Goal: Task Accomplishment & Management: Complete application form

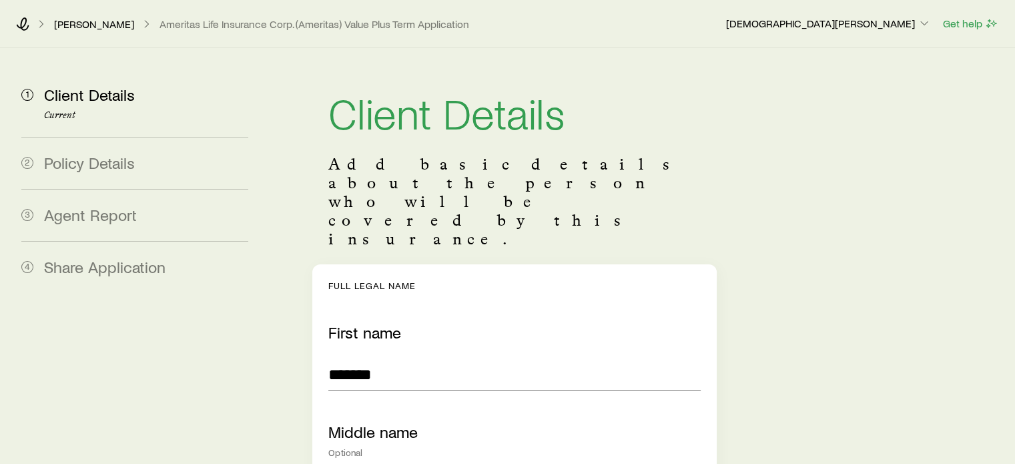
type input "***"
type input "**"
type input "****"
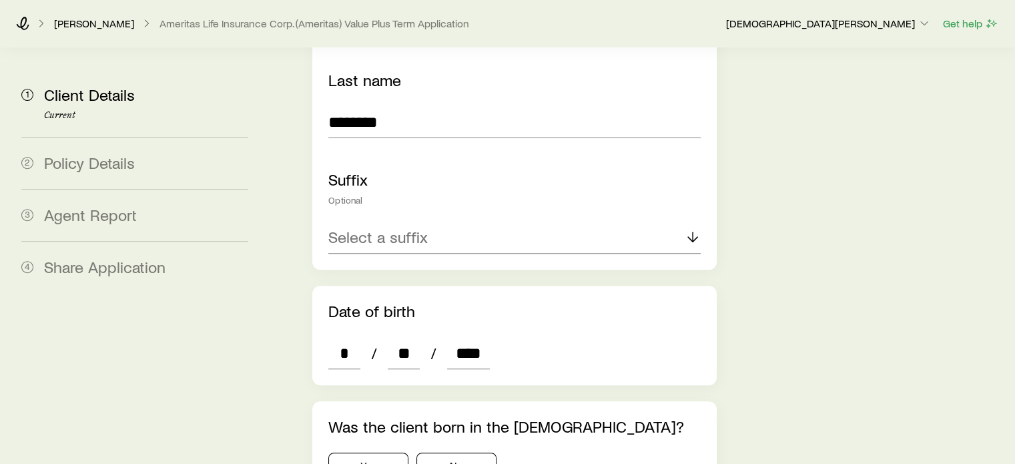
scroll to position [534, 0]
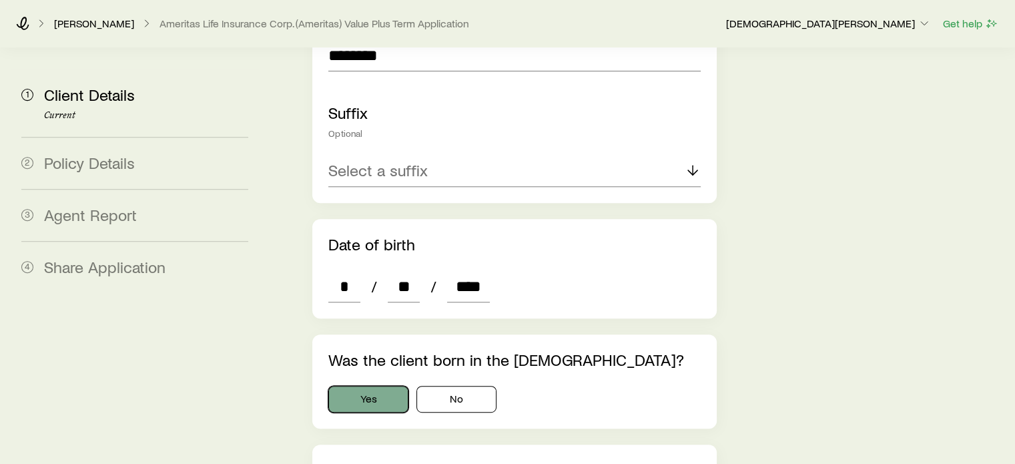
click at [362, 386] on button "Yes" at bounding box center [368, 399] width 80 height 27
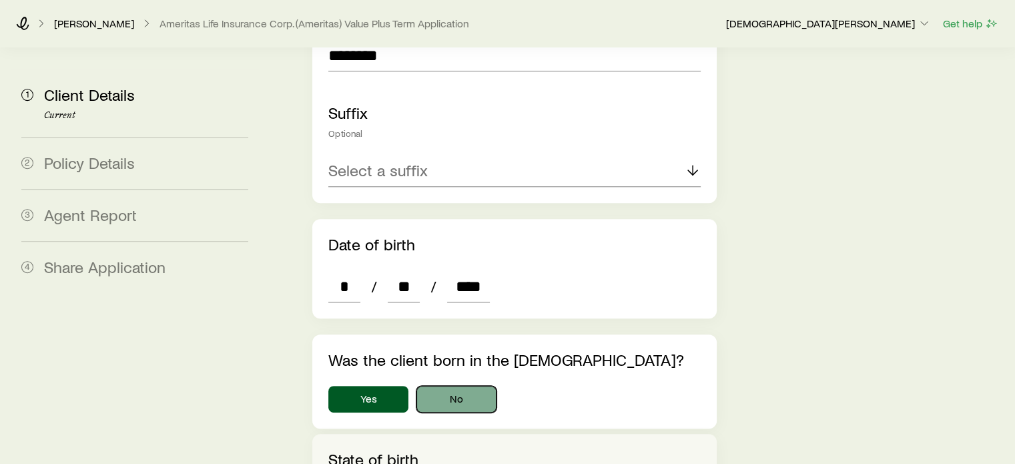
click at [443, 386] on button "No" at bounding box center [457, 399] width 80 height 27
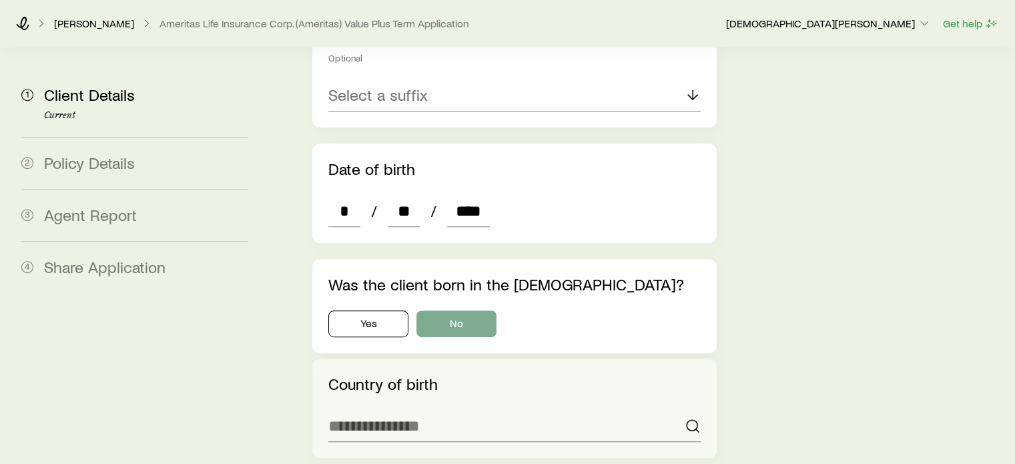
scroll to position [668, 0]
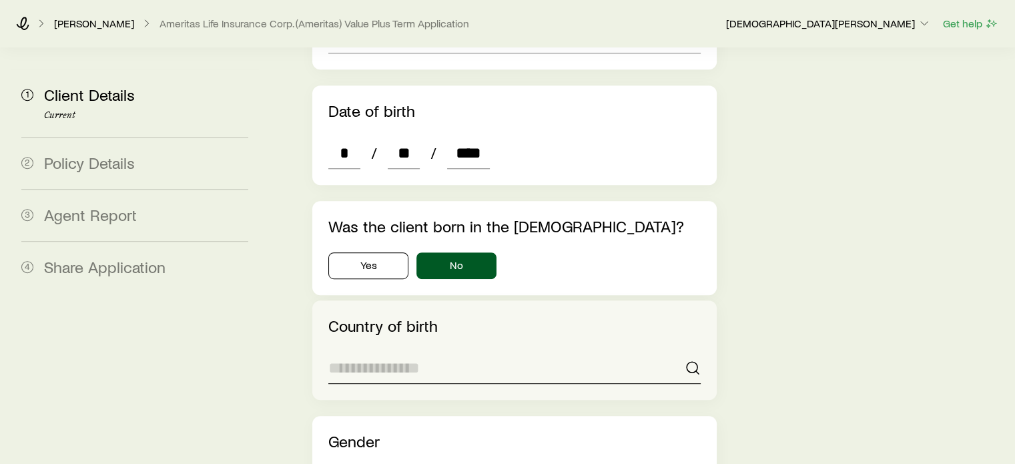
drag, startPoint x: 413, startPoint y: 317, endPoint x: 398, endPoint y: 314, distance: 14.9
click at [413, 352] on input at bounding box center [514, 368] width 372 height 32
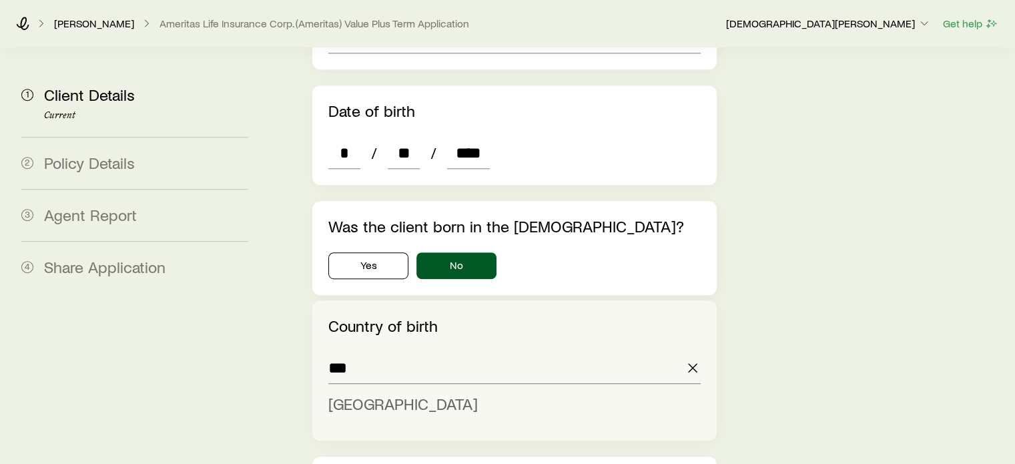
click at [374, 394] on span "[GEOGRAPHIC_DATA]" at bounding box center [403, 403] width 150 height 19
type input "*******"
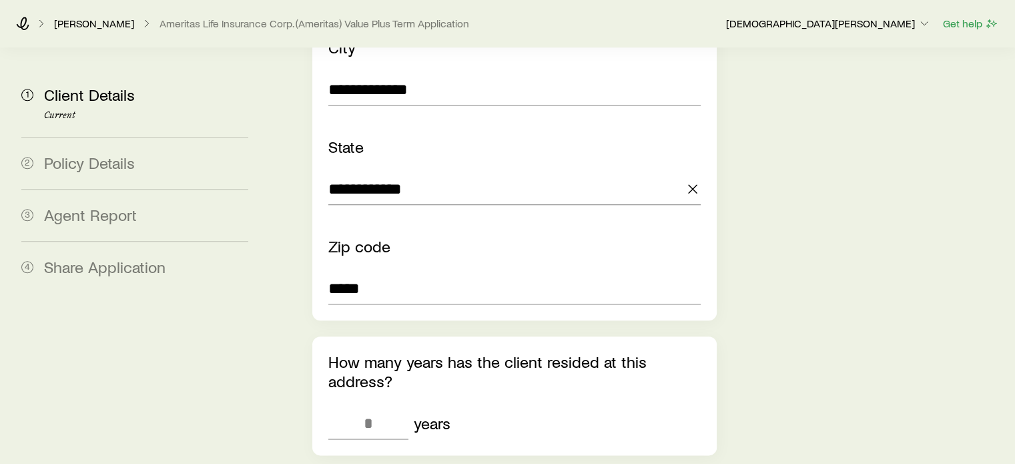
scroll to position [1535, 0]
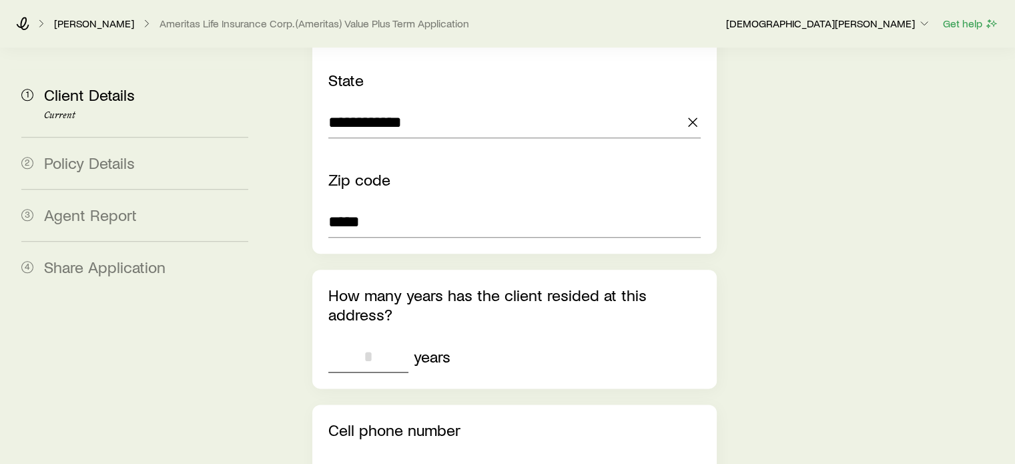
click at [373, 340] on input "tel" at bounding box center [368, 356] width 80 height 32
type input "*"
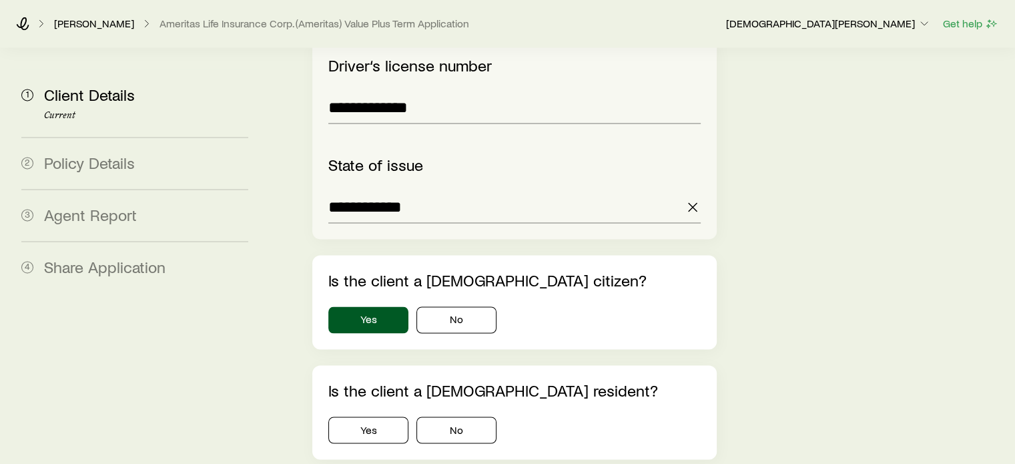
scroll to position [2203, 0]
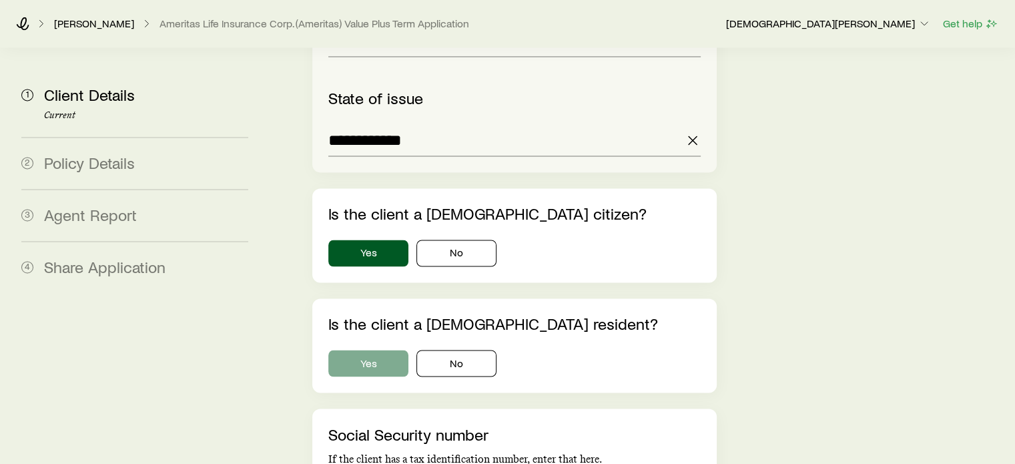
type input "*"
click at [371, 350] on button "Yes" at bounding box center [368, 363] width 80 height 27
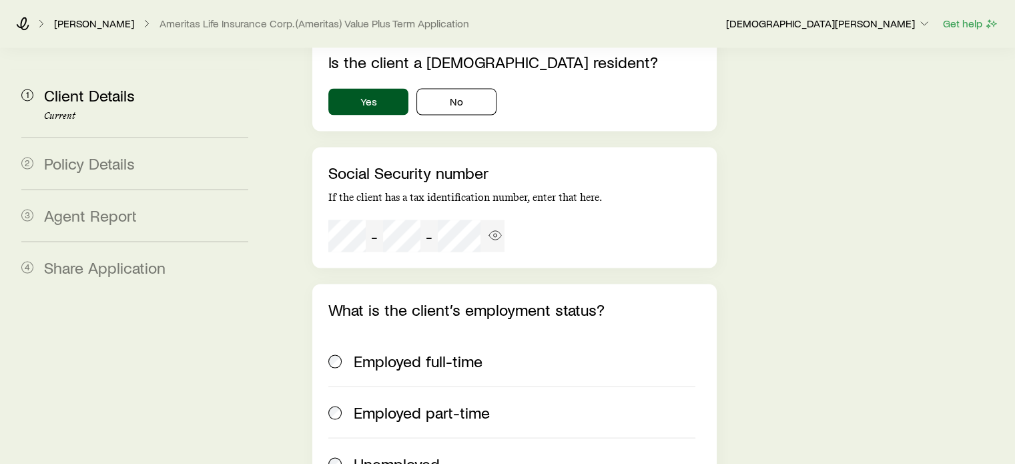
scroll to position [2537, 0]
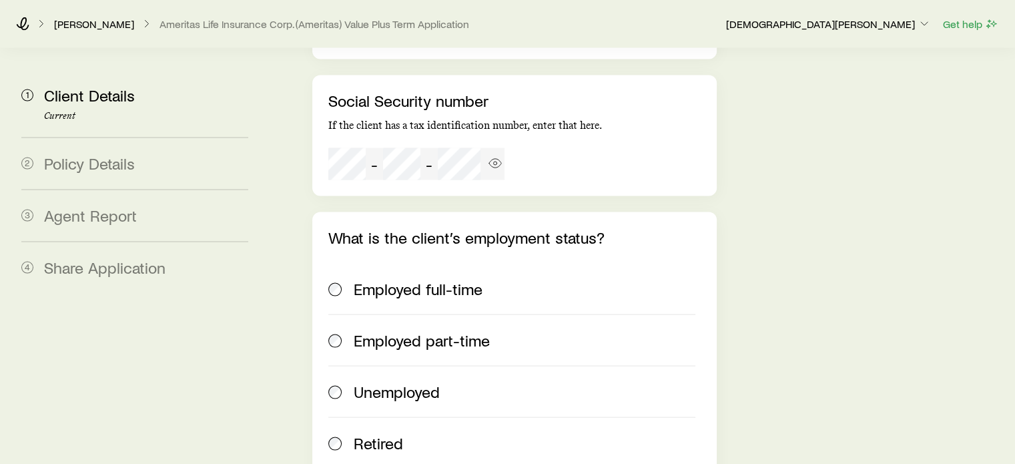
click at [338, 279] on span at bounding box center [335, 288] width 15 height 19
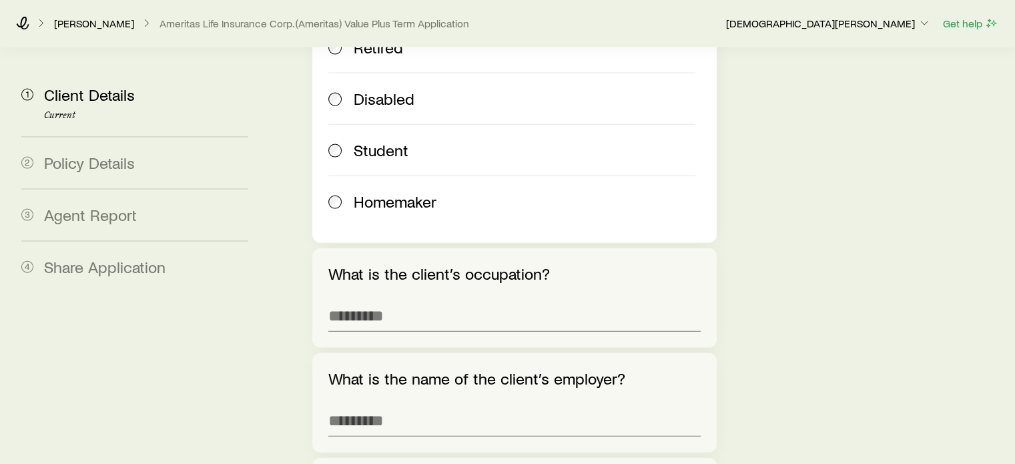
scroll to position [3071, 0]
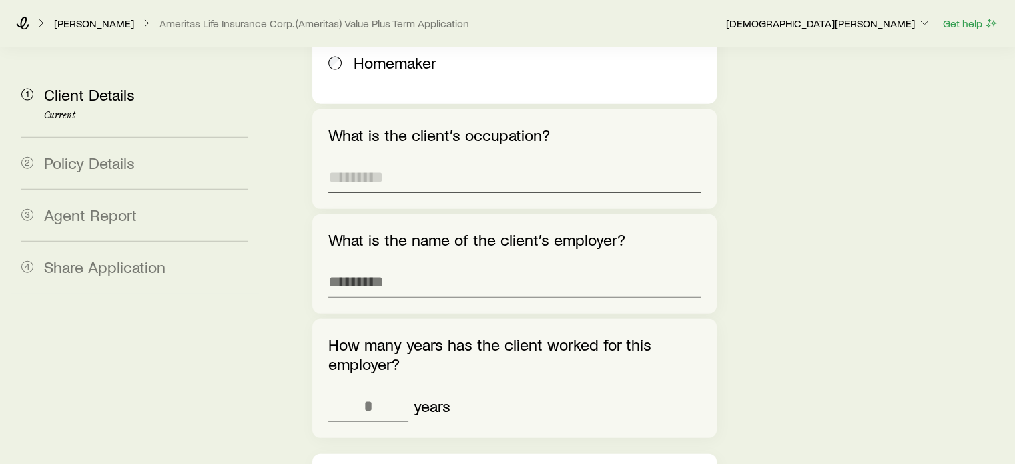
click at [441, 161] on input "What is the client’s occupation?" at bounding box center [514, 177] width 372 height 32
type input "*******"
click at [402, 266] on input "What is the name of the client’s employer?" at bounding box center [514, 282] width 372 height 32
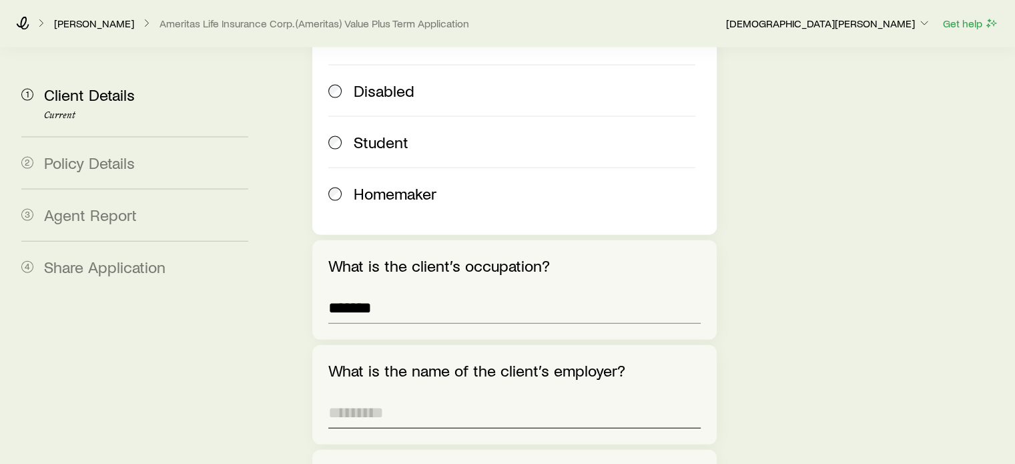
scroll to position [2937, 0]
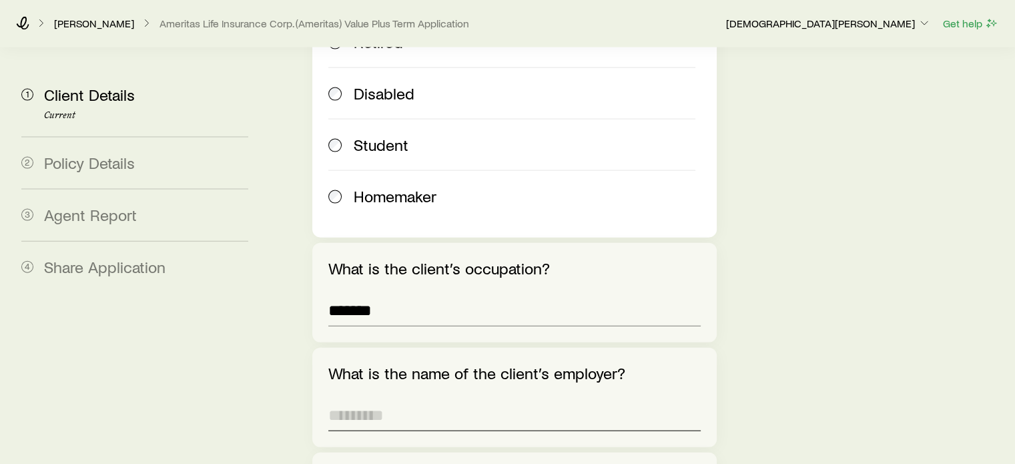
click at [433, 399] on input "What is the name of the client’s employer?" at bounding box center [514, 415] width 372 height 32
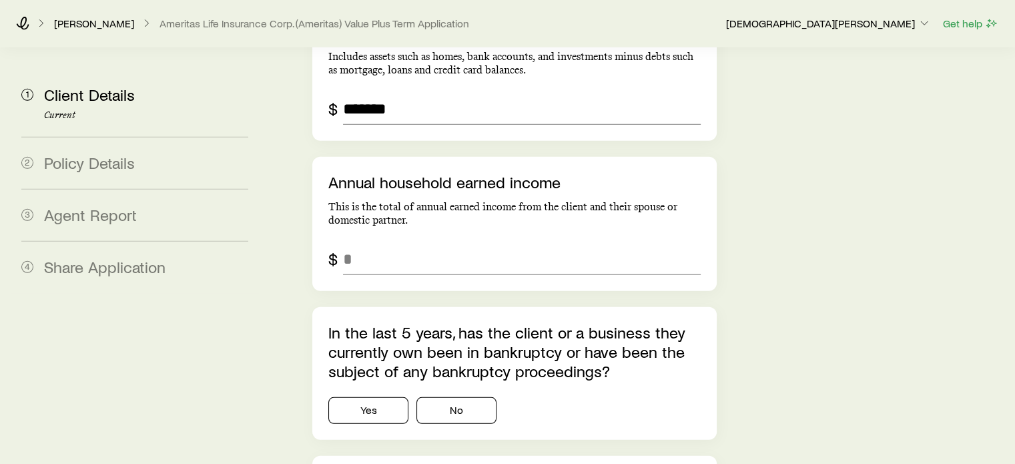
scroll to position [3938, 0]
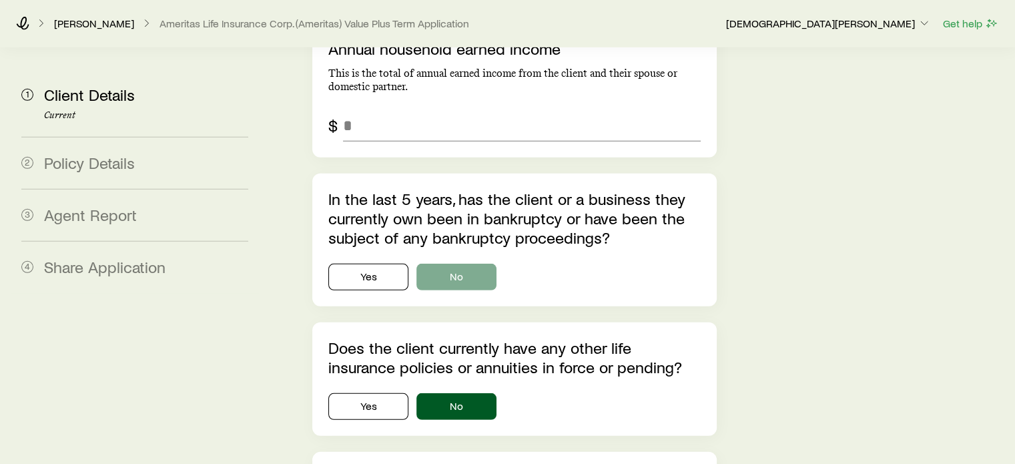
type input "**********"
click at [475, 264] on button "No" at bounding box center [457, 277] width 80 height 27
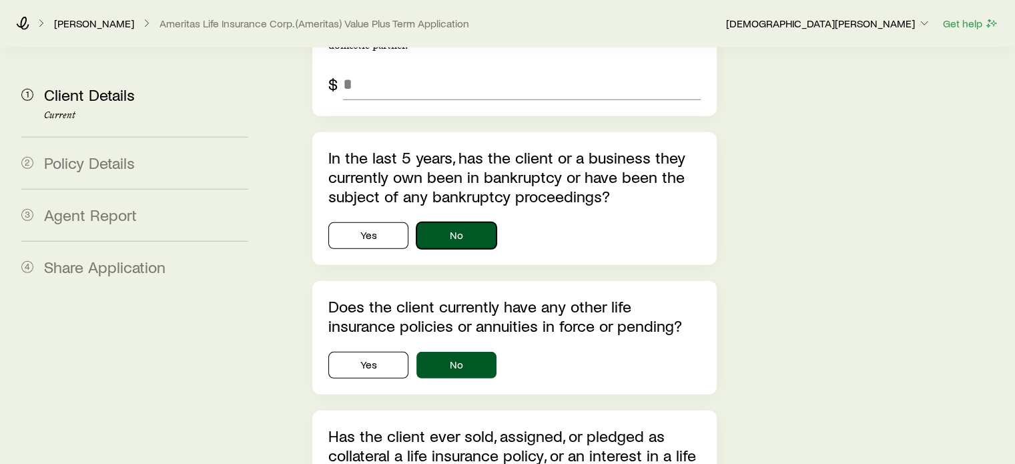
scroll to position [4139, 0]
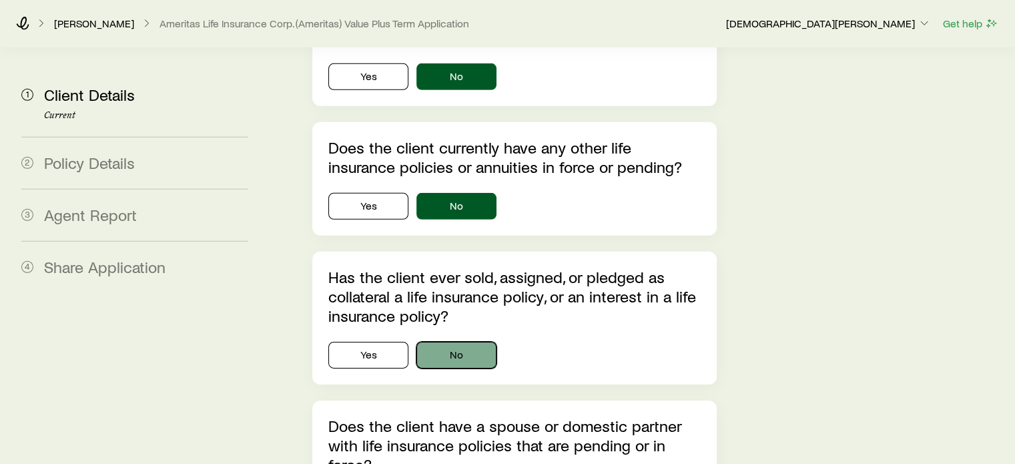
click at [467, 342] on button "No" at bounding box center [457, 355] width 80 height 27
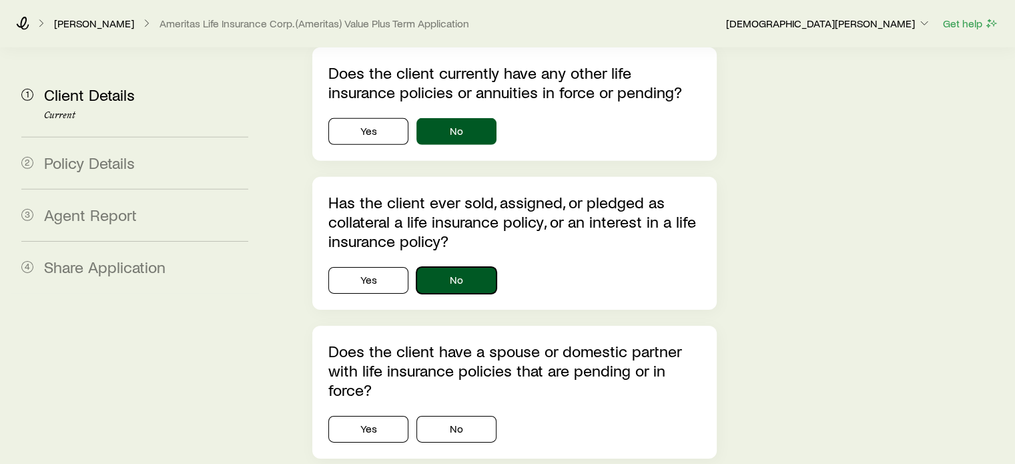
scroll to position [4272, 0]
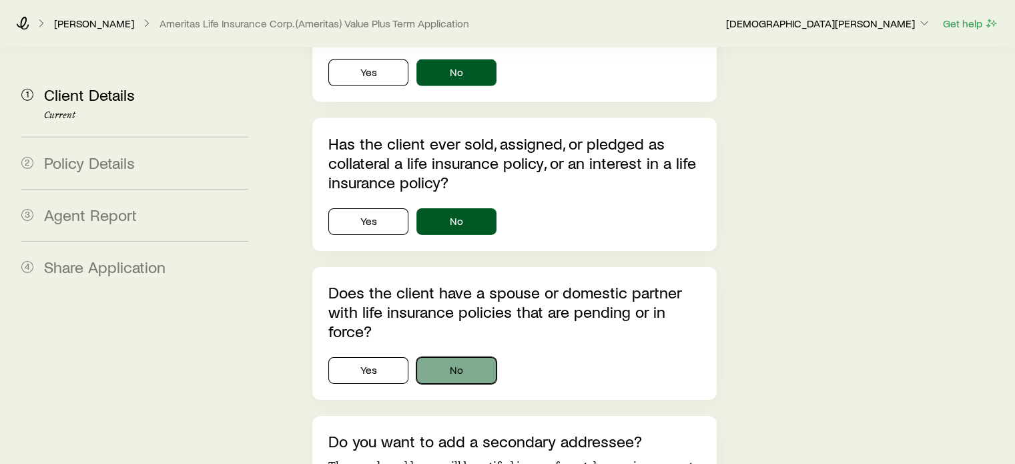
click at [461, 357] on button "No" at bounding box center [457, 370] width 80 height 27
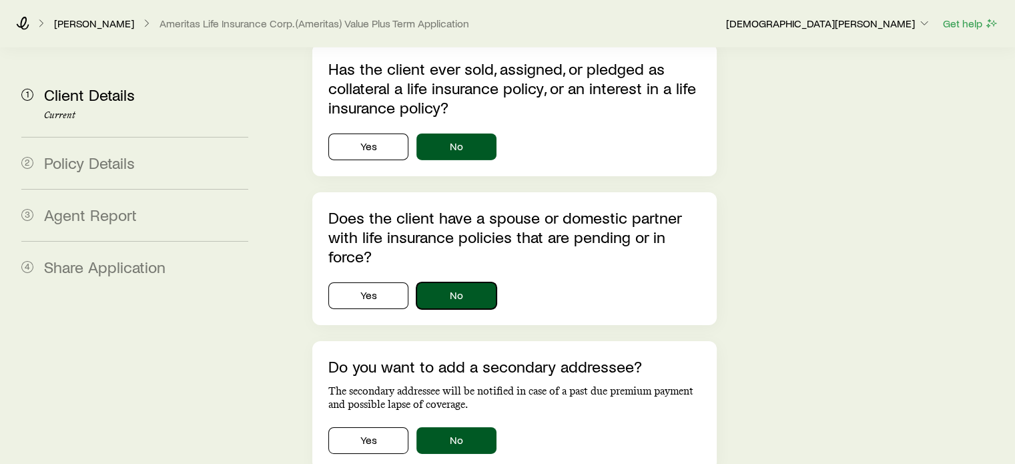
scroll to position [4413, 0]
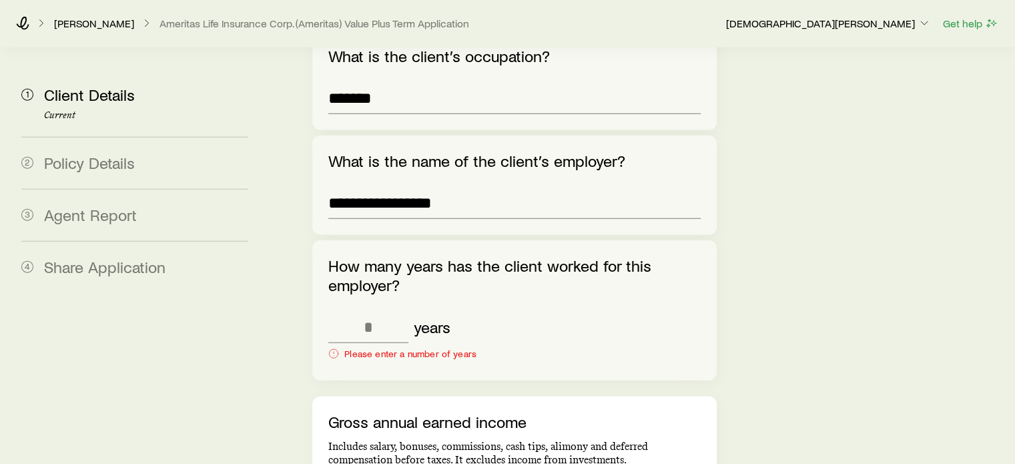
scroll to position [3271, 0]
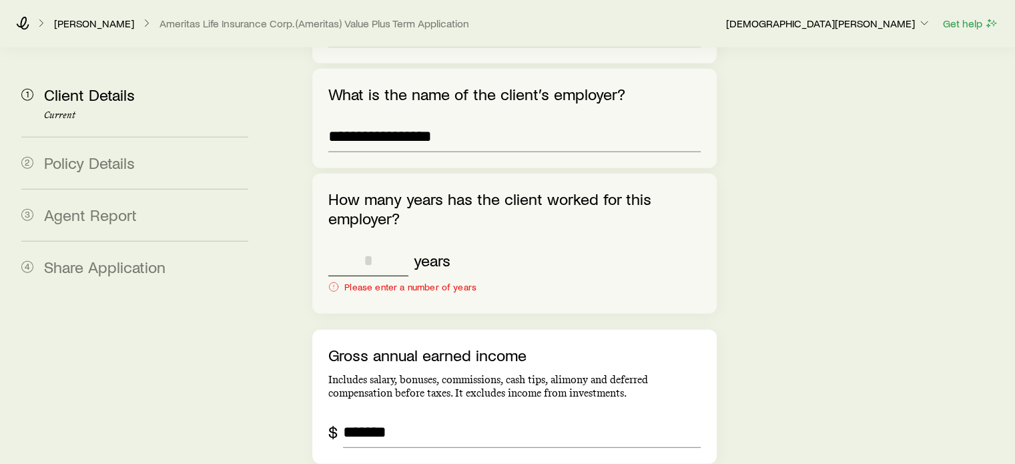
click at [374, 244] on input "tel" at bounding box center [368, 260] width 80 height 32
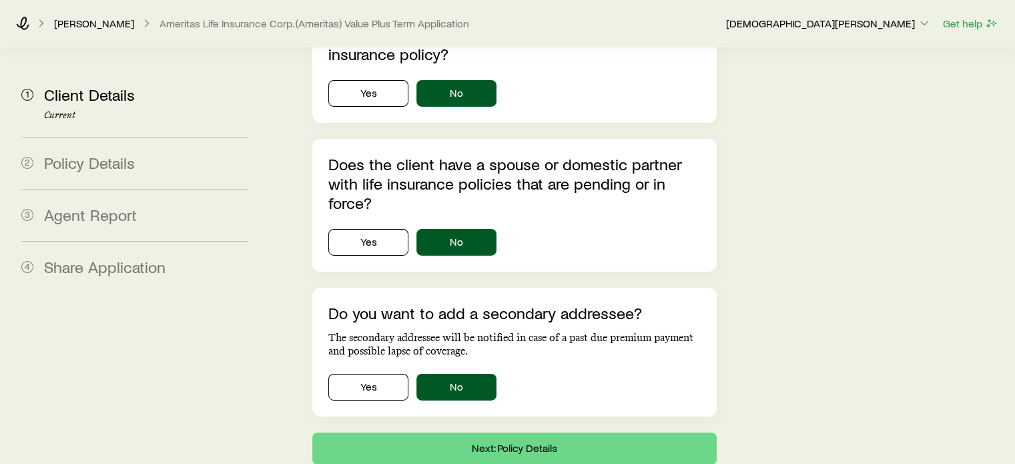
scroll to position [4510, 0]
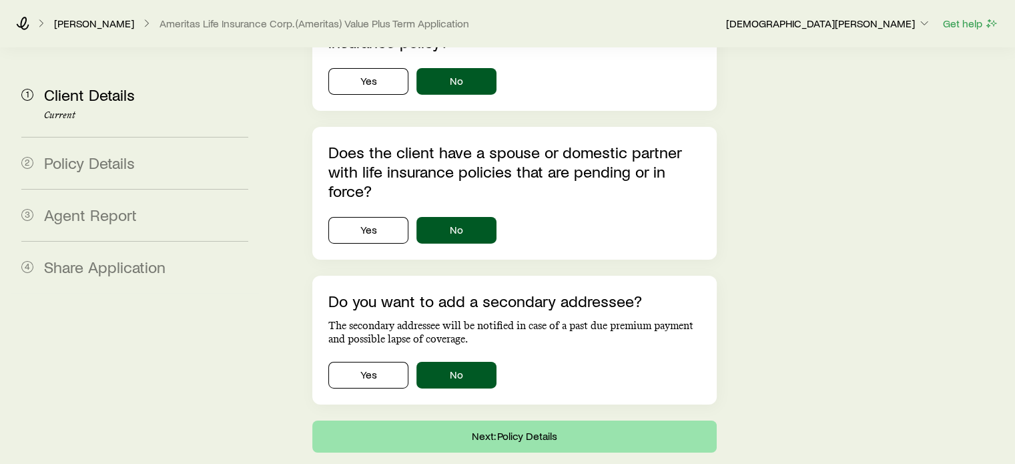
type input "*"
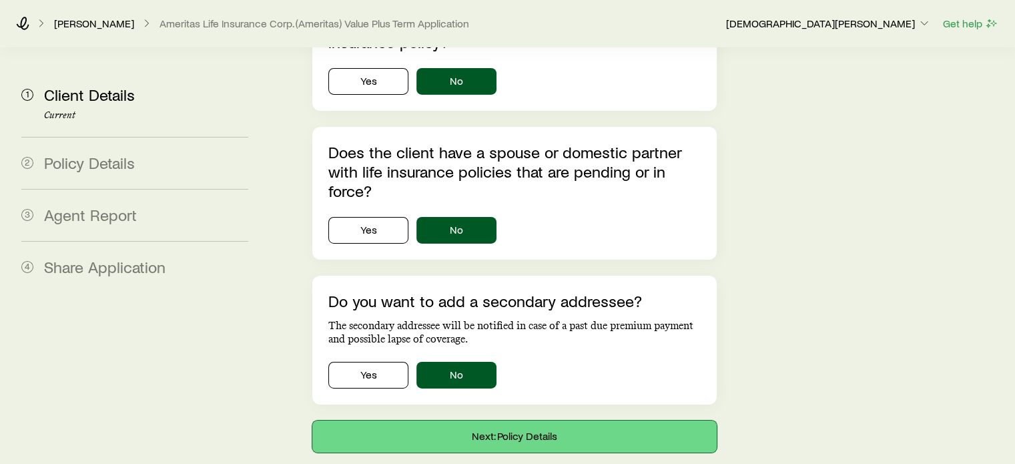
click at [525, 421] on button "Next: Policy Details" at bounding box center [514, 437] width 404 height 32
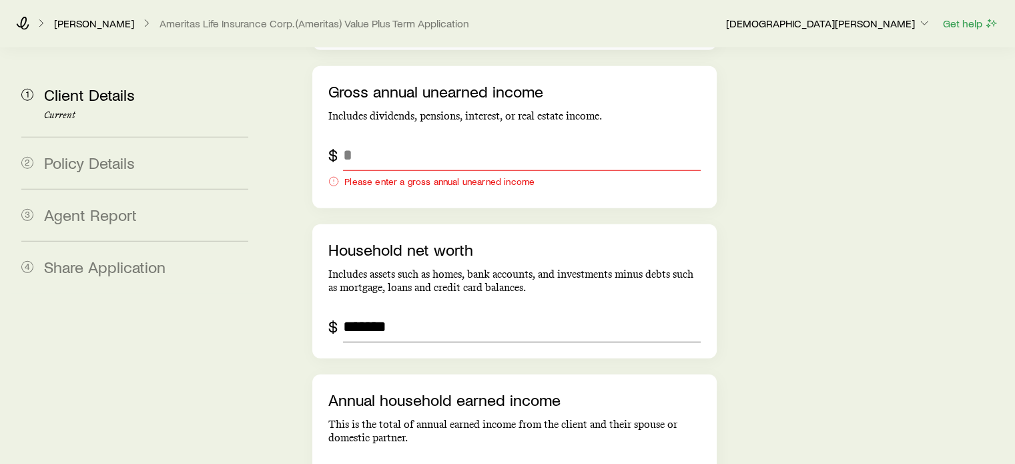
scroll to position [3775, 0]
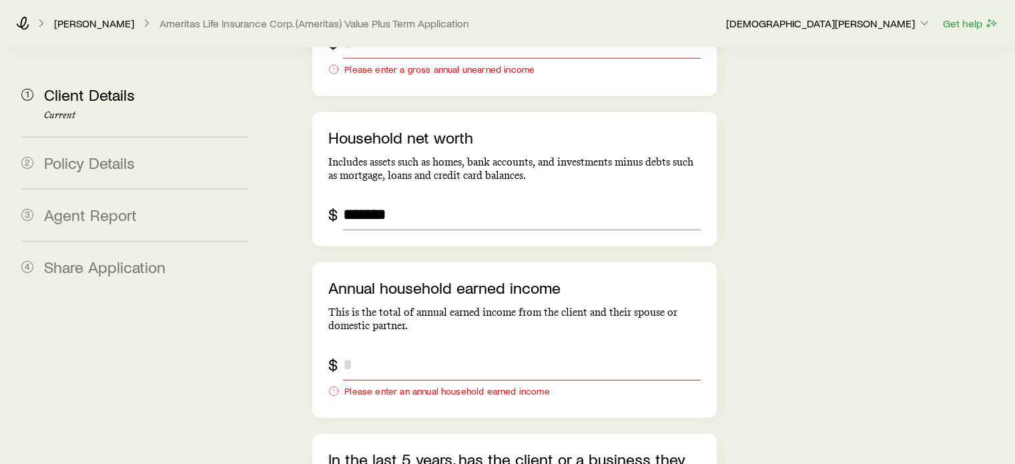
click at [436, 348] on input "annualHouseholdEarnedIncome" at bounding box center [521, 364] width 357 height 32
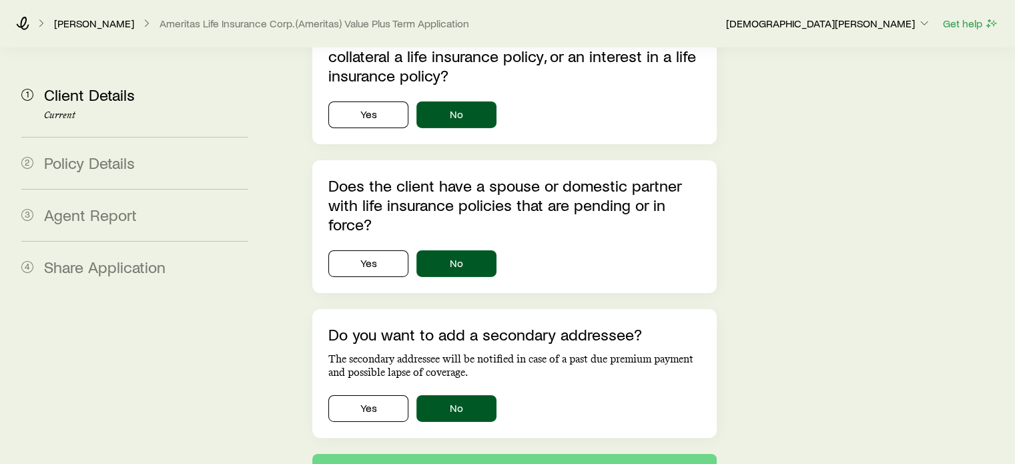
scroll to position [4488, 0]
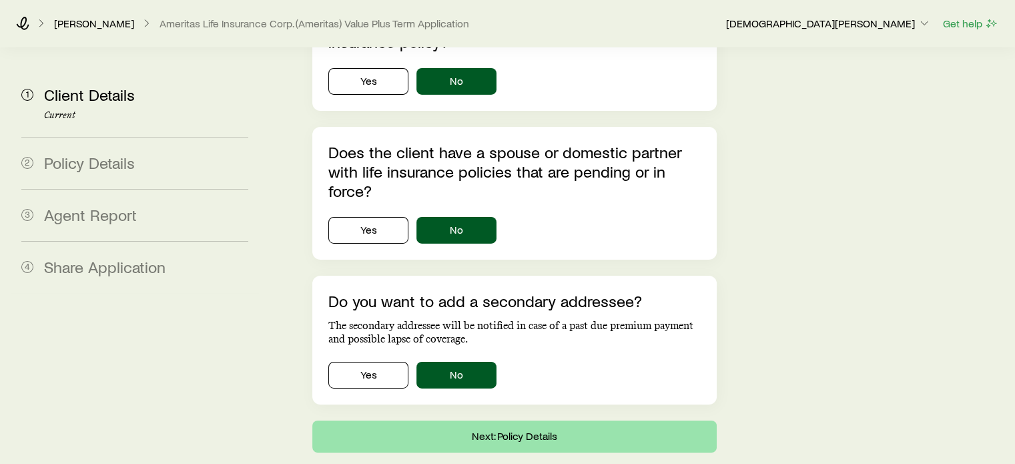
type input "*******"
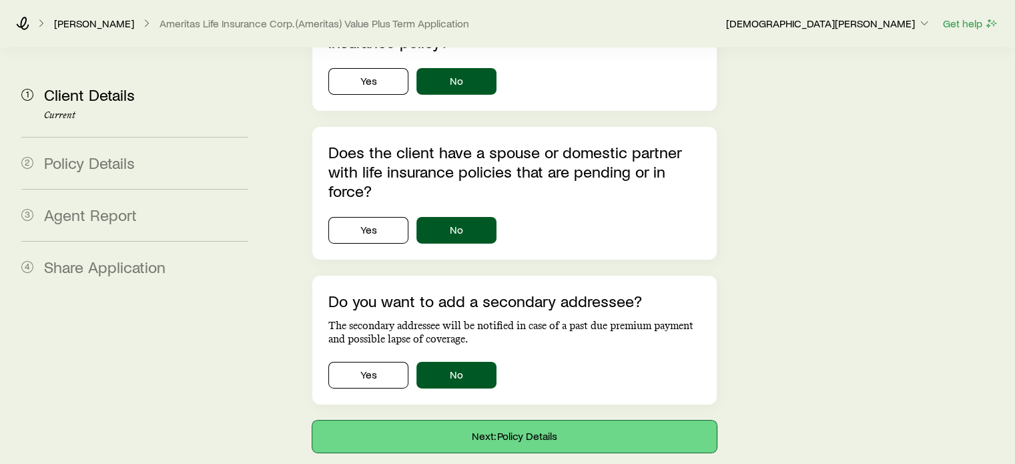
click at [523, 421] on button "Next: Policy Details" at bounding box center [514, 437] width 404 height 32
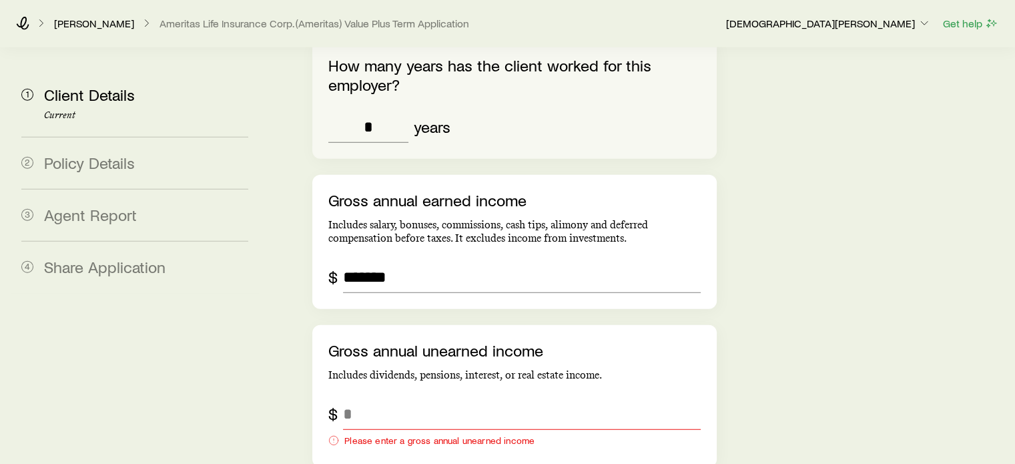
scroll to position [3471, 0]
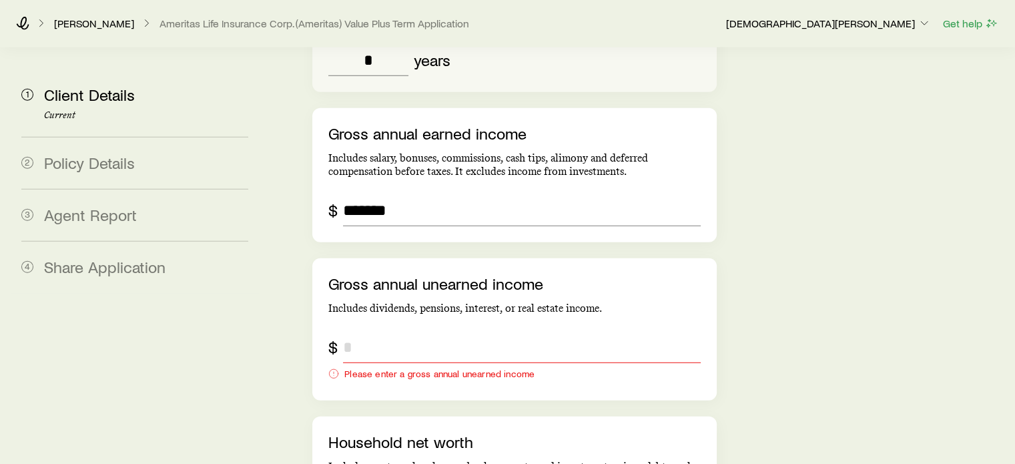
click at [433, 331] on input "grossAnnualUnearnedIncome" at bounding box center [521, 347] width 357 height 32
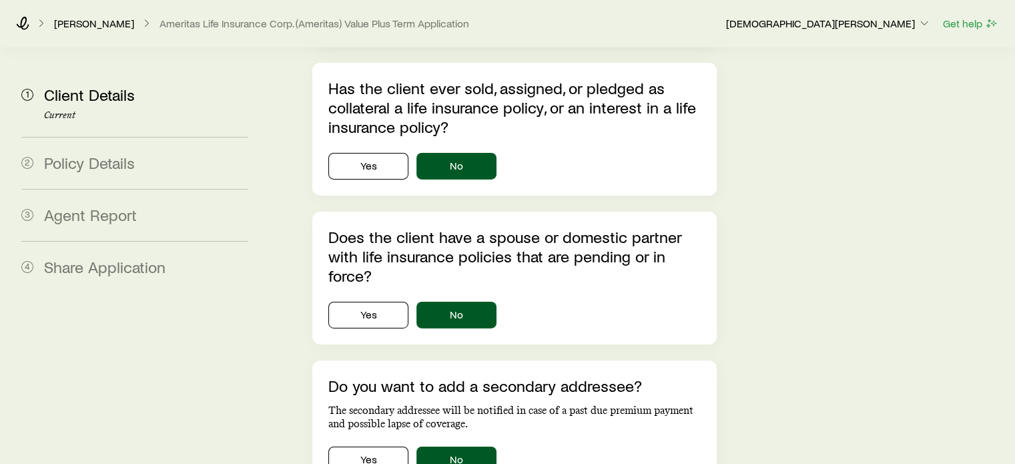
scroll to position [4467, 0]
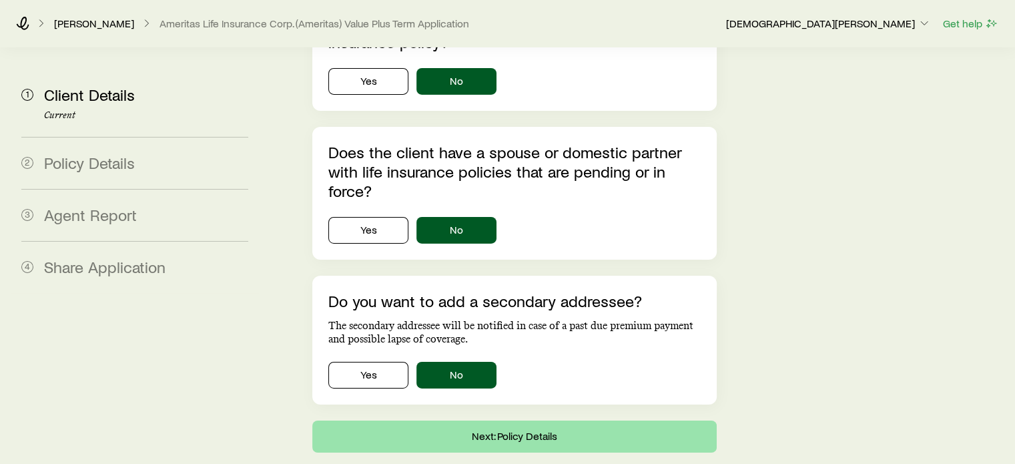
type input "*"
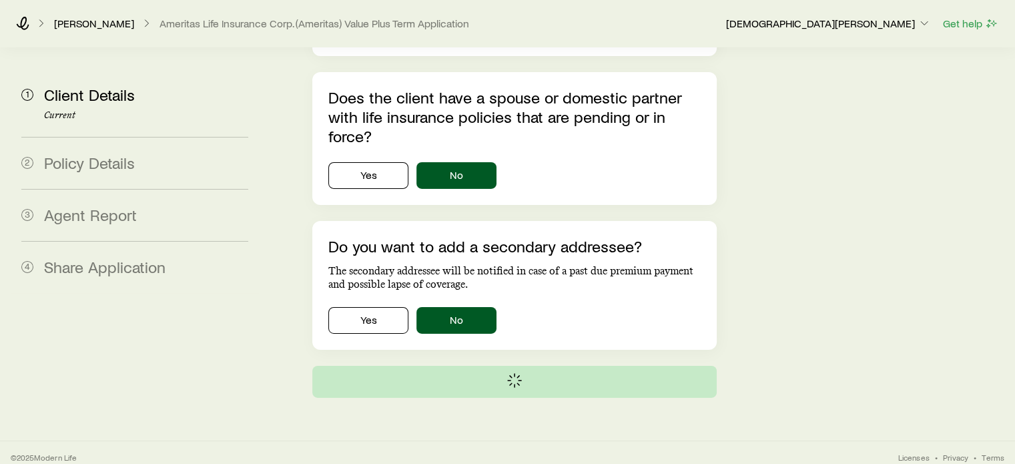
scroll to position [4413, 0]
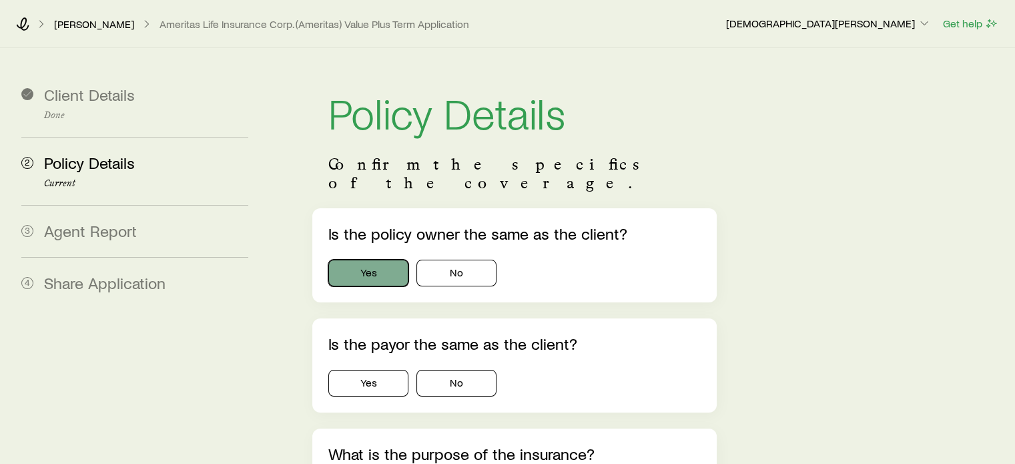
click at [370, 260] on button "Yes" at bounding box center [368, 273] width 80 height 27
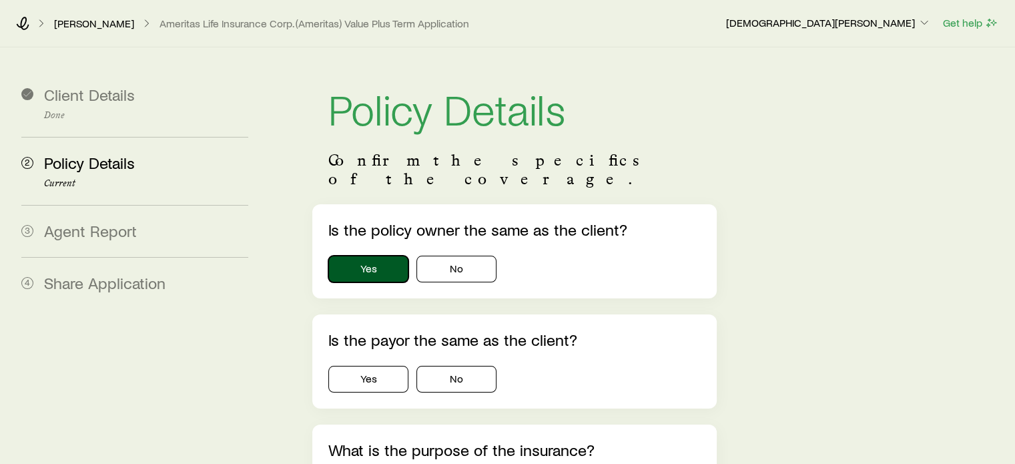
scroll to position [67, 0]
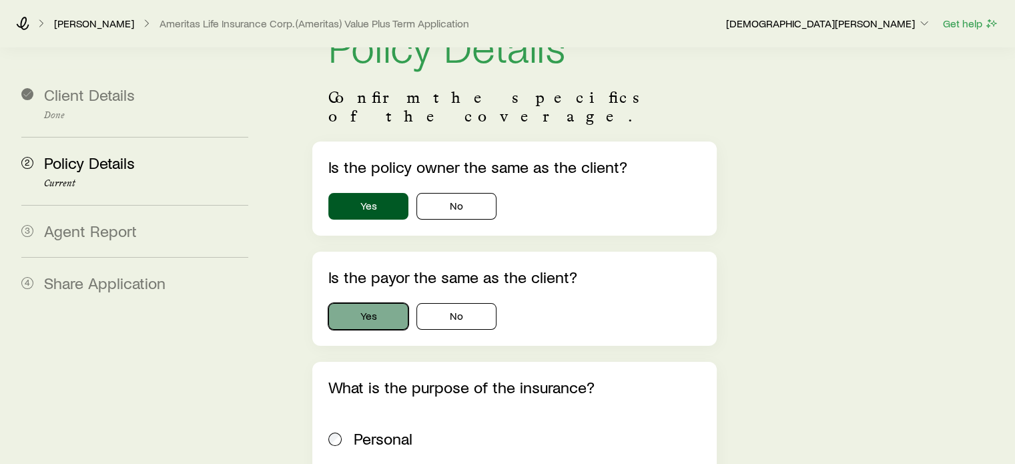
click at [388, 303] on button "Yes" at bounding box center [368, 316] width 80 height 27
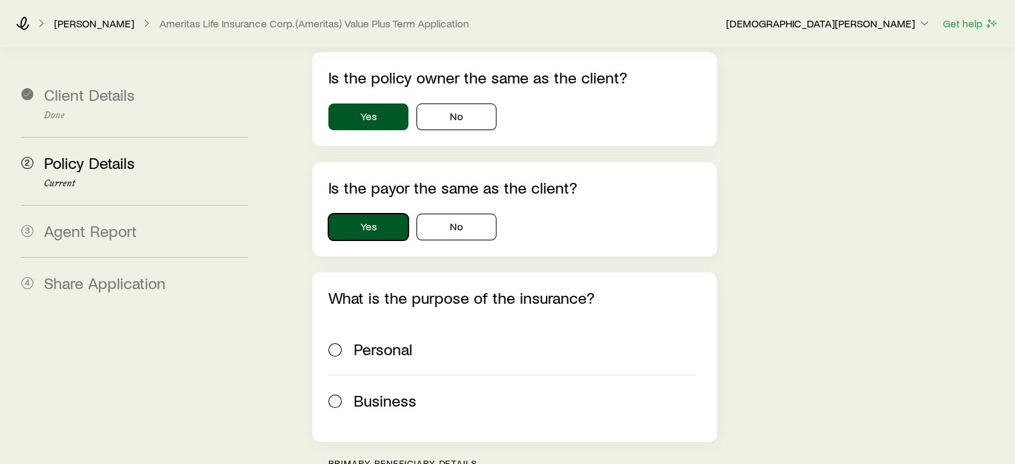
scroll to position [267, 0]
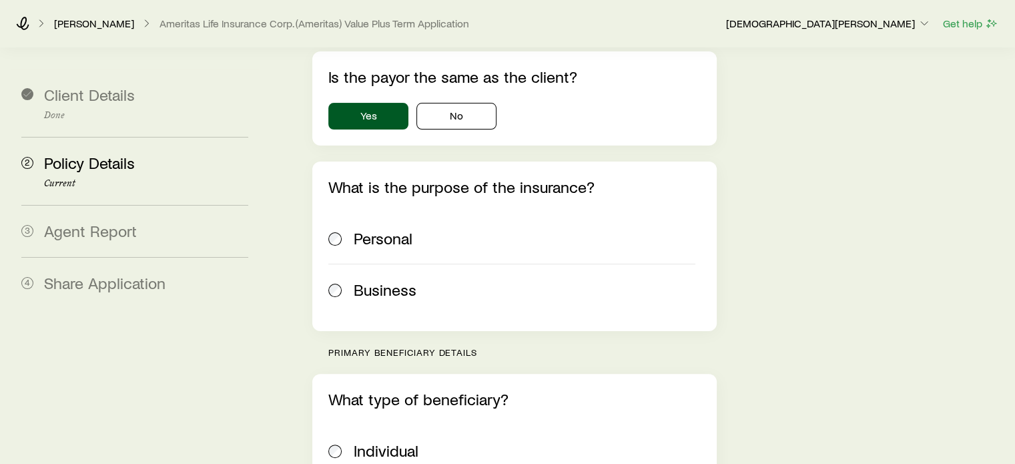
click at [328, 282] on div "What is the purpose of the insurance? Personal Business" at bounding box center [514, 247] width 404 height 170
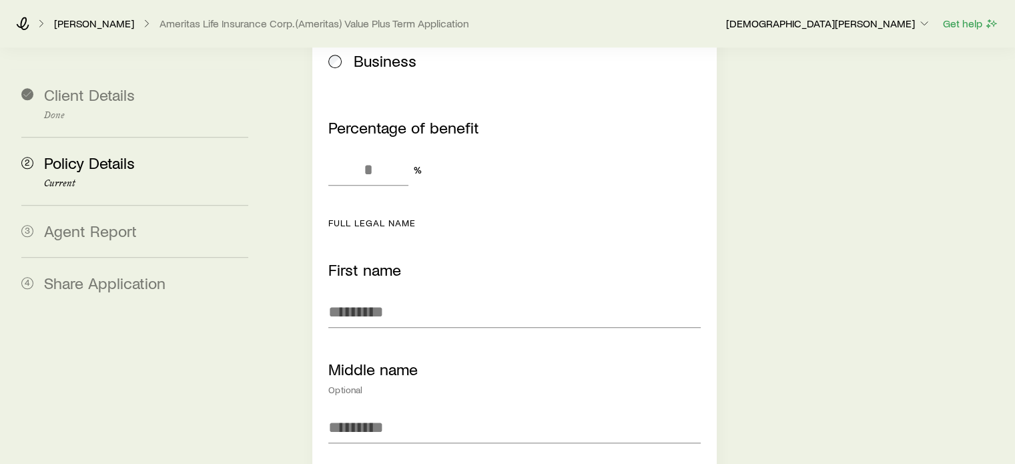
scroll to position [1268, 0]
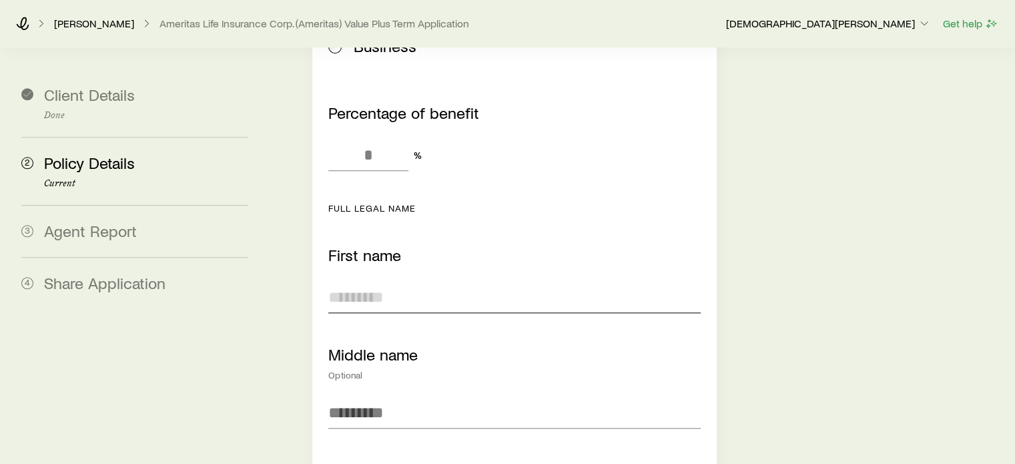
click at [419, 281] on input "First name" at bounding box center [514, 297] width 372 height 32
type input "*****"
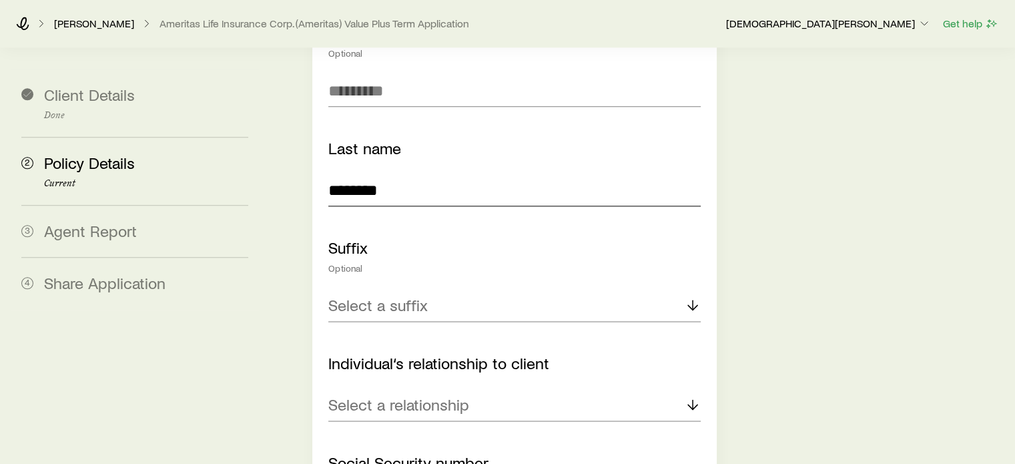
scroll to position [1728, 0]
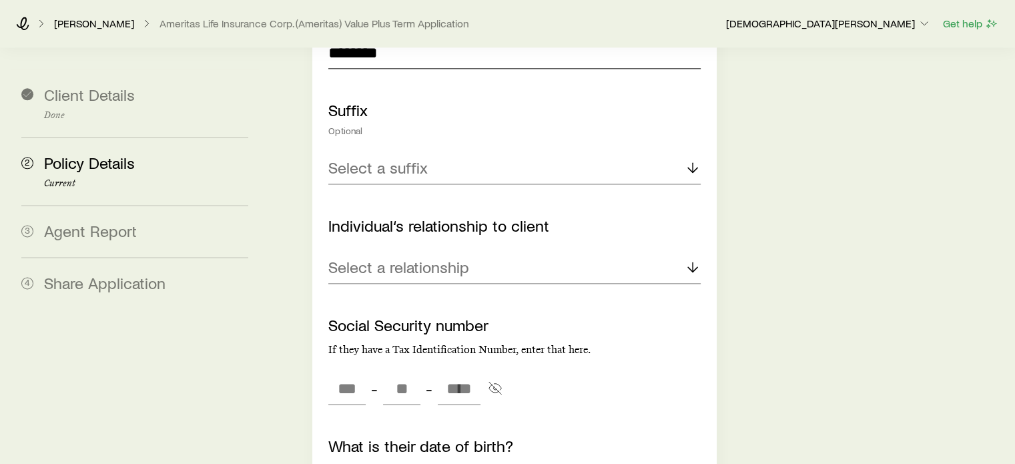
type input "********"
click at [504, 257] on div "Select a relationship" at bounding box center [514, 268] width 372 height 32
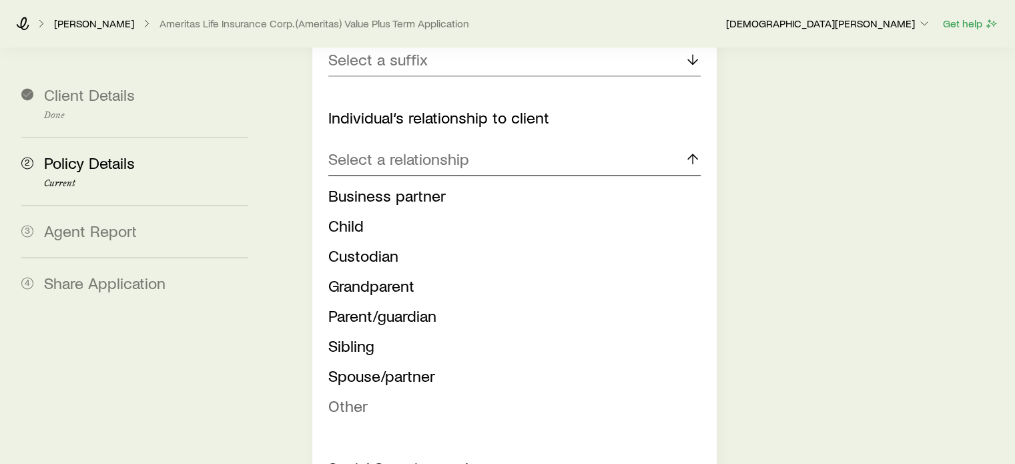
scroll to position [1861, 0]
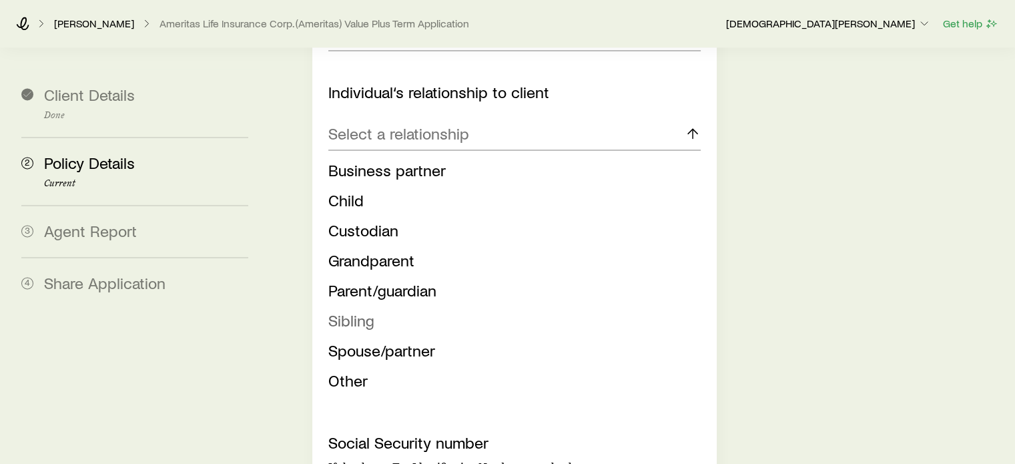
click at [378, 306] on li "Sibling" at bounding box center [510, 321] width 364 height 30
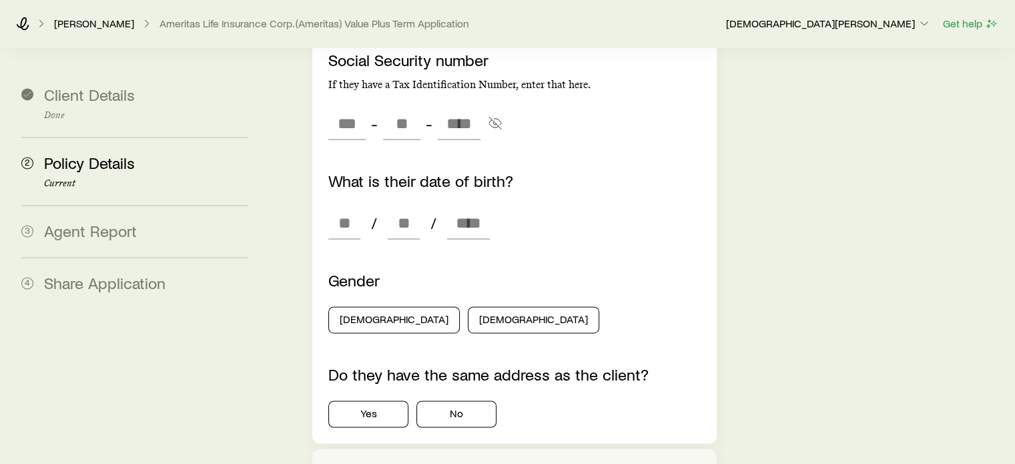
scroll to position [1995, 0]
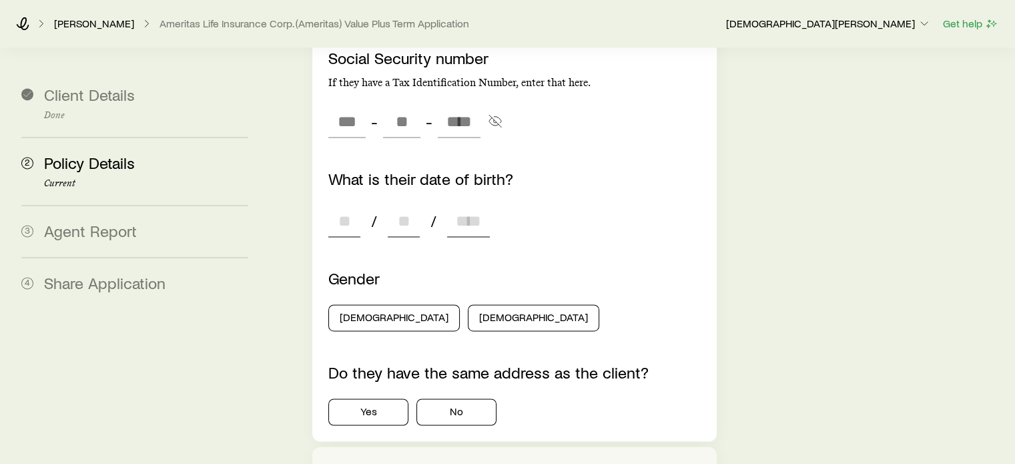
click at [351, 205] on input at bounding box center [344, 221] width 32 height 32
type input "**"
type input "****"
type input "*"
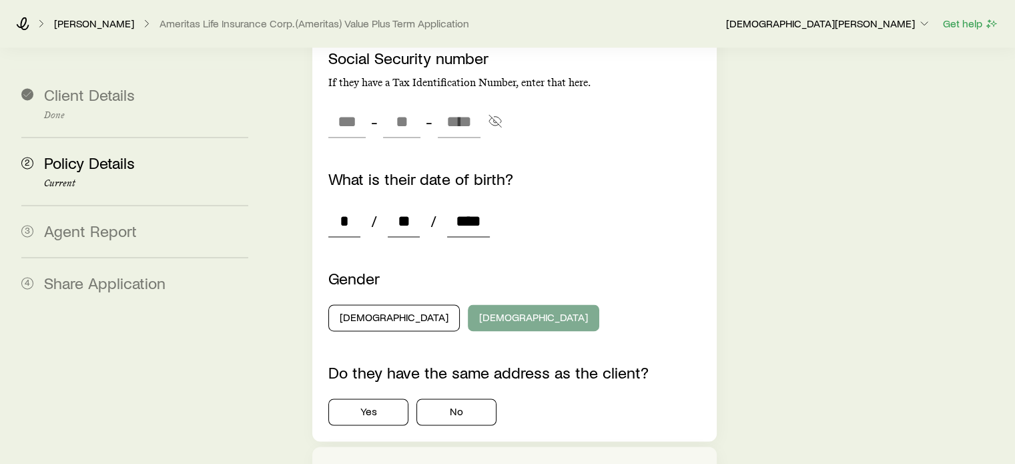
type input "****"
click at [478, 304] on button "[DEMOGRAPHIC_DATA]" at bounding box center [533, 317] width 131 height 27
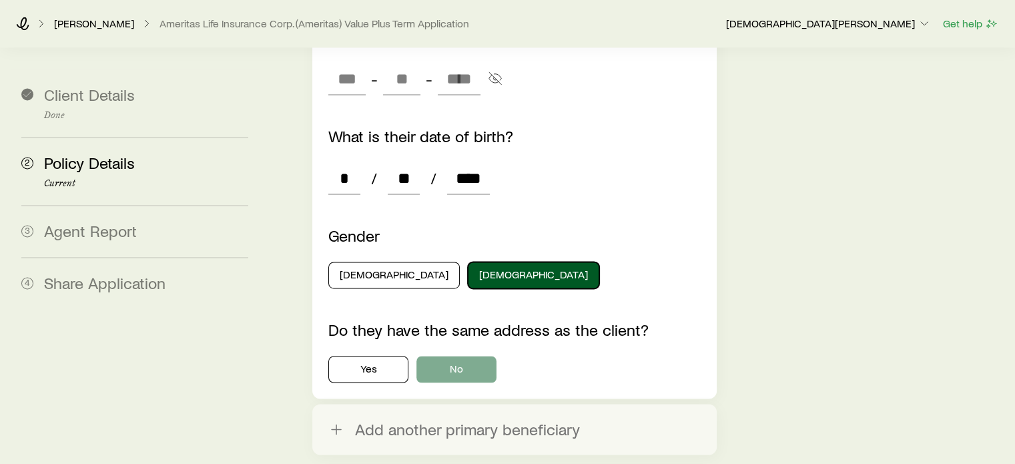
scroll to position [2061, 0]
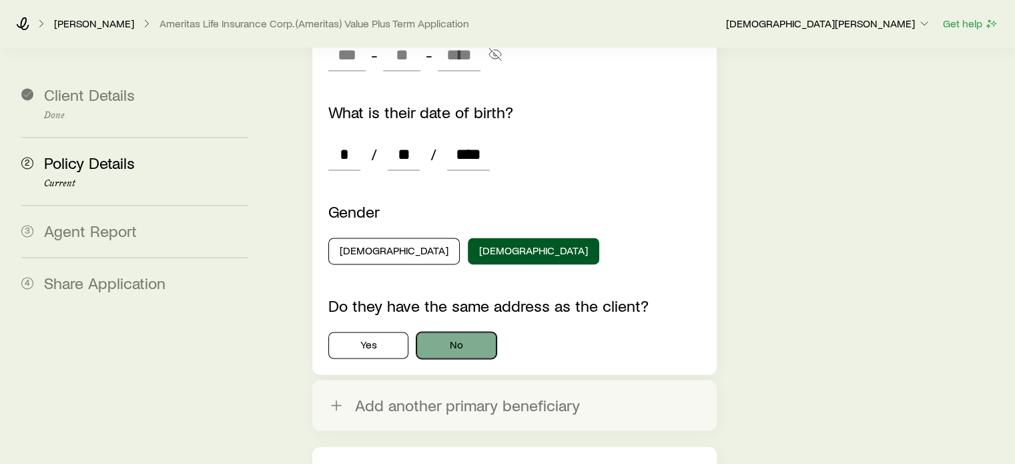
click at [485, 332] on button "No" at bounding box center [457, 345] width 80 height 27
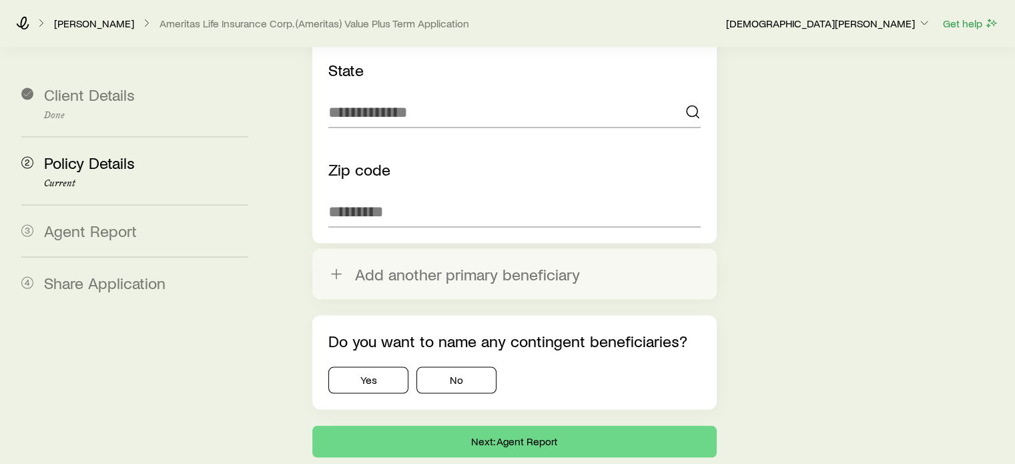
scroll to position [2729, 0]
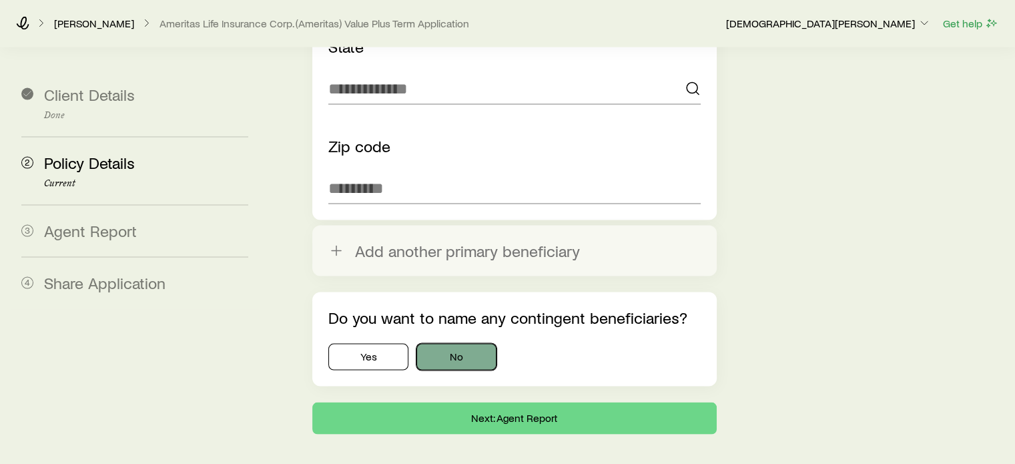
click at [463, 344] on button "No" at bounding box center [457, 357] width 80 height 27
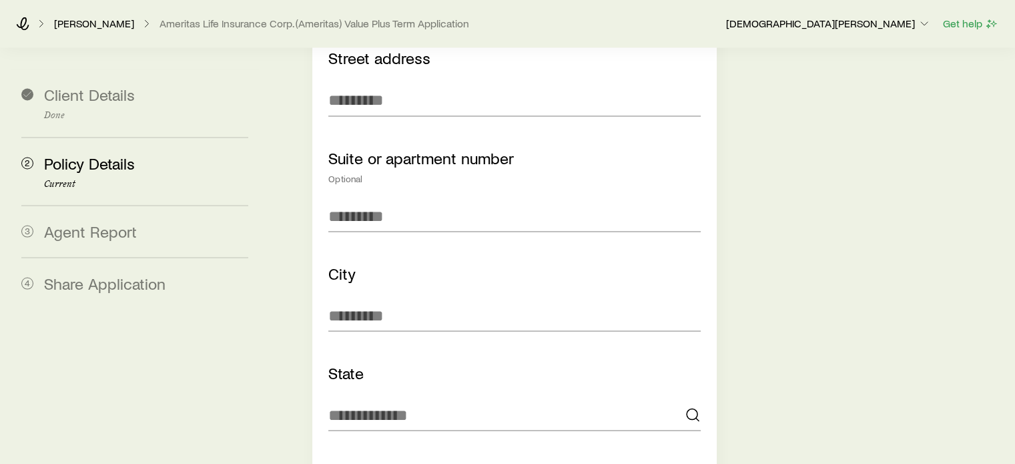
scroll to position [2262, 0]
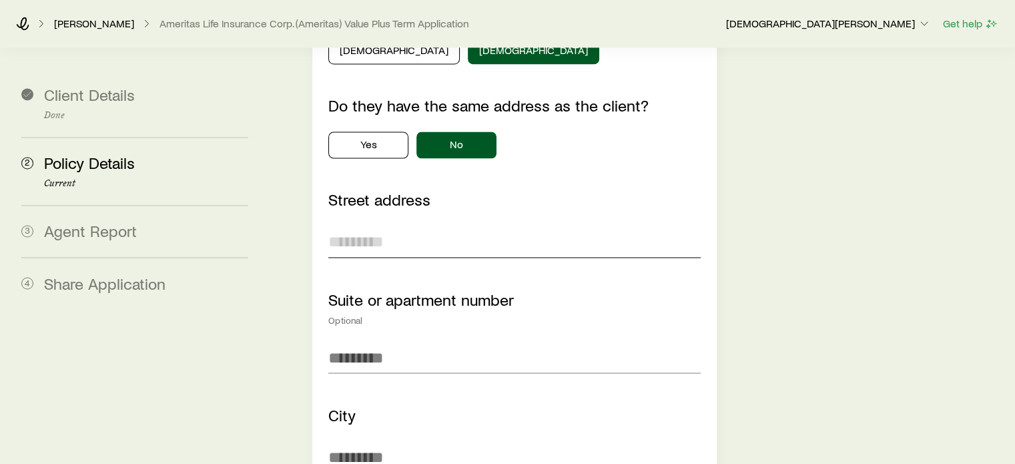
click at [442, 233] on input "Street address" at bounding box center [514, 242] width 372 height 32
type input "**********"
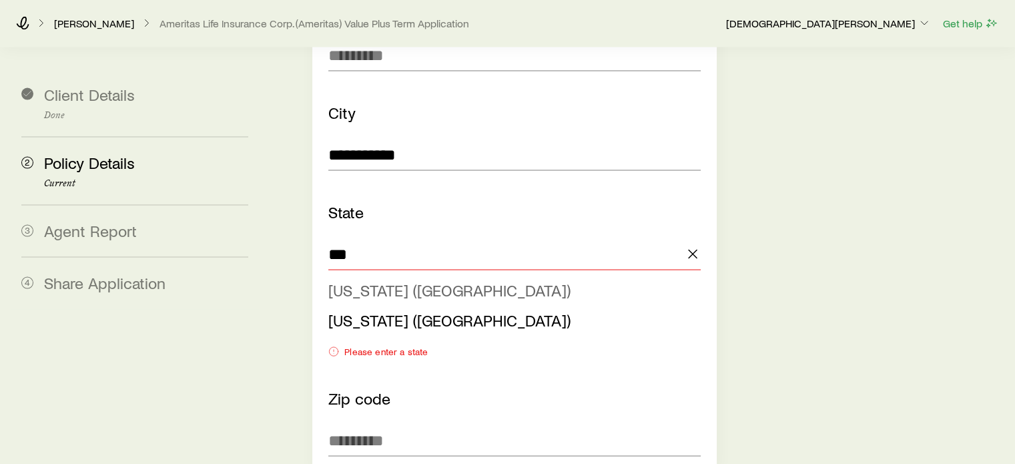
click at [453, 280] on span "[US_STATE] ([GEOGRAPHIC_DATA])" at bounding box center [449, 289] width 242 height 19
type input "**********"
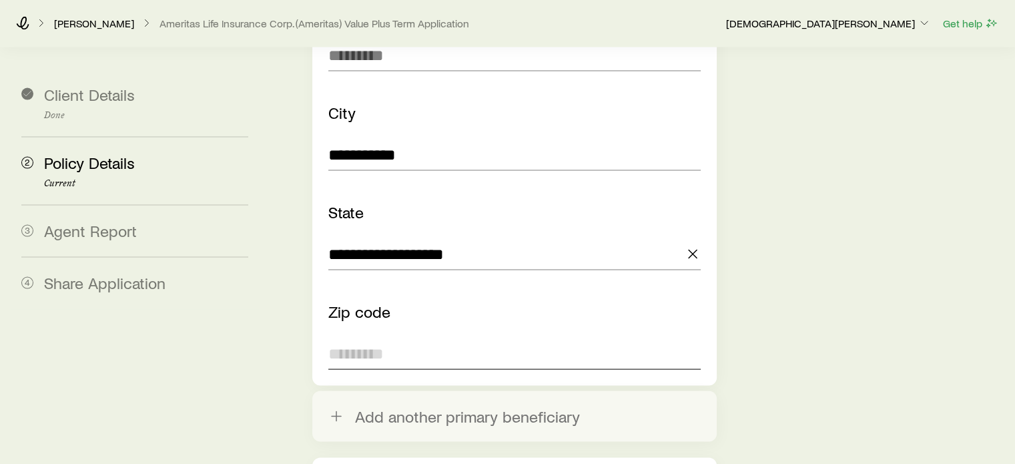
click at [374, 338] on input "Zip code" at bounding box center [514, 354] width 372 height 32
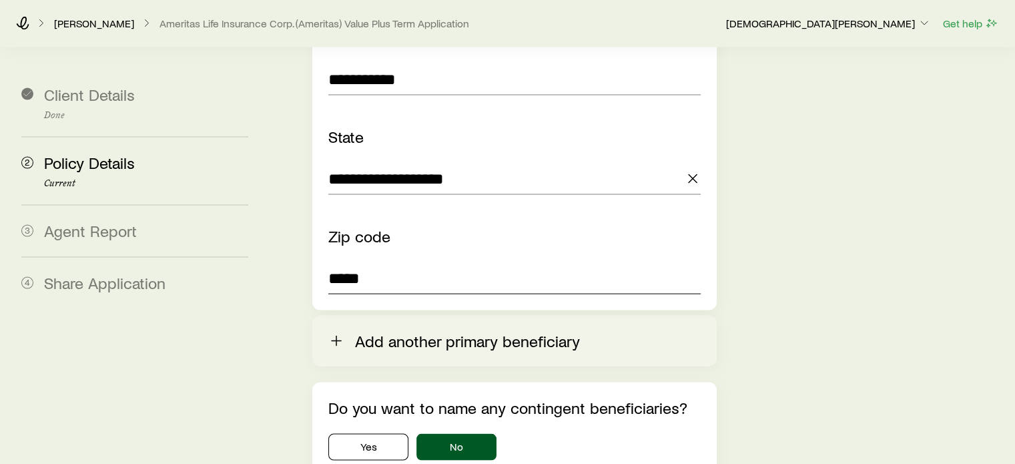
scroll to position [2697, 0]
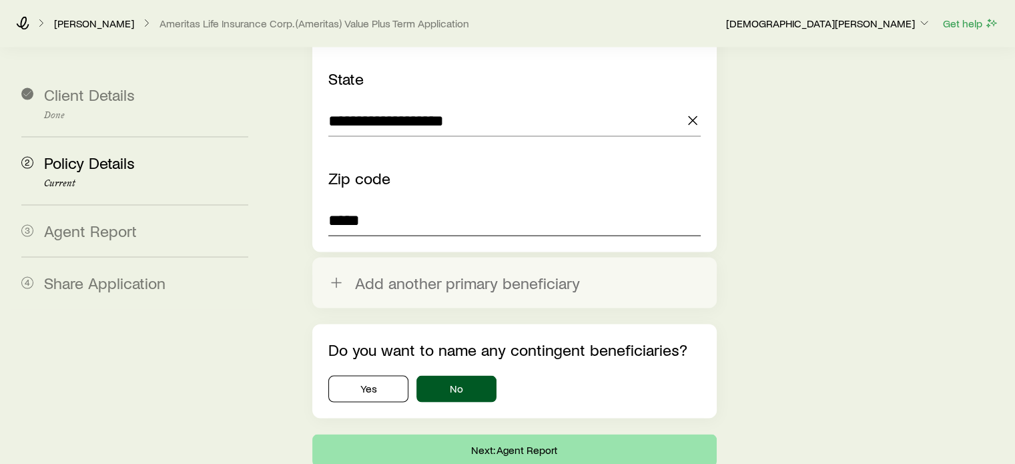
type input "*****"
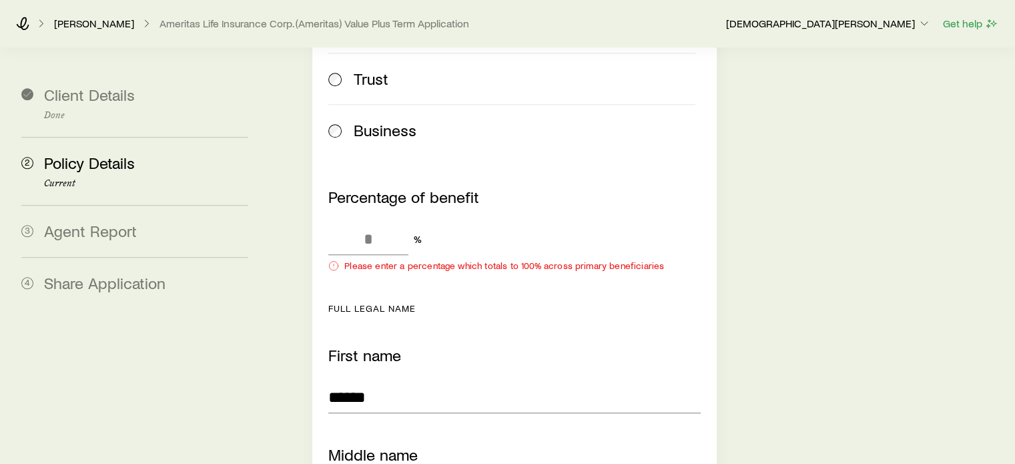
scroll to position [1268, 0]
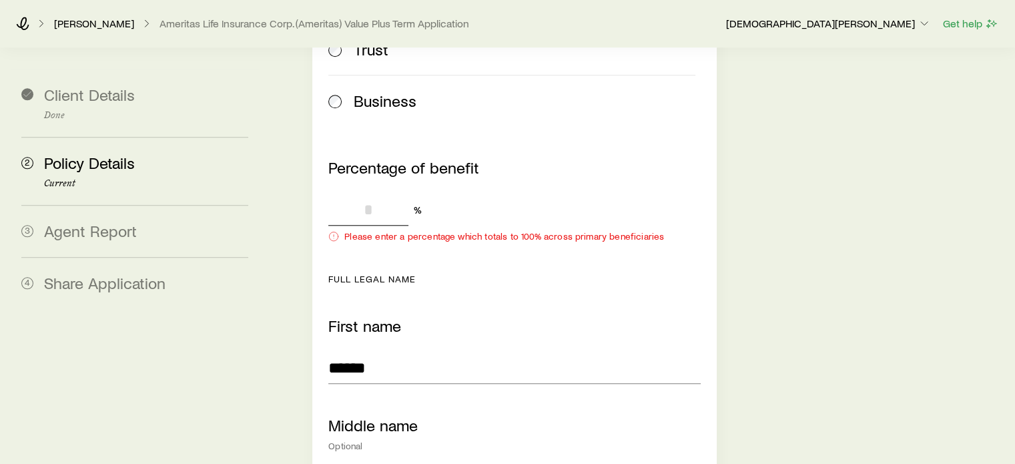
click at [350, 194] on input "Percentage of benefit" at bounding box center [368, 210] width 80 height 32
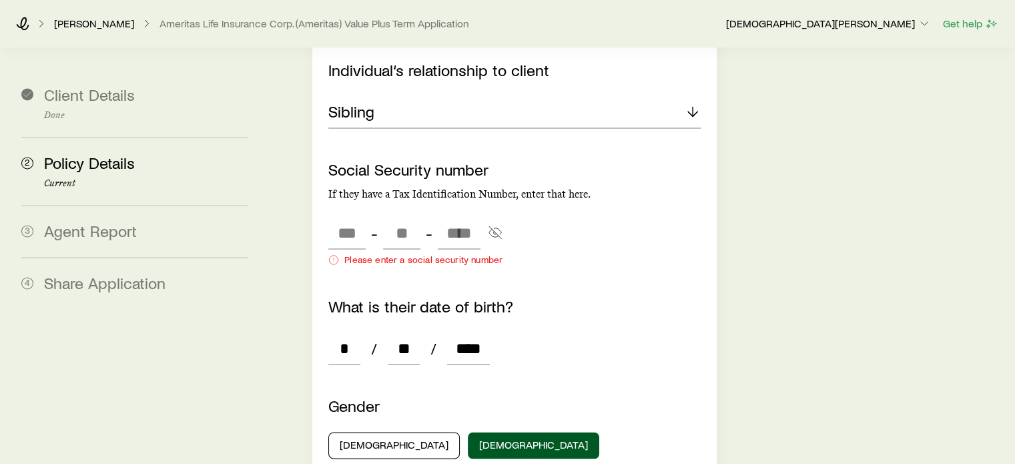
scroll to position [1936, 0]
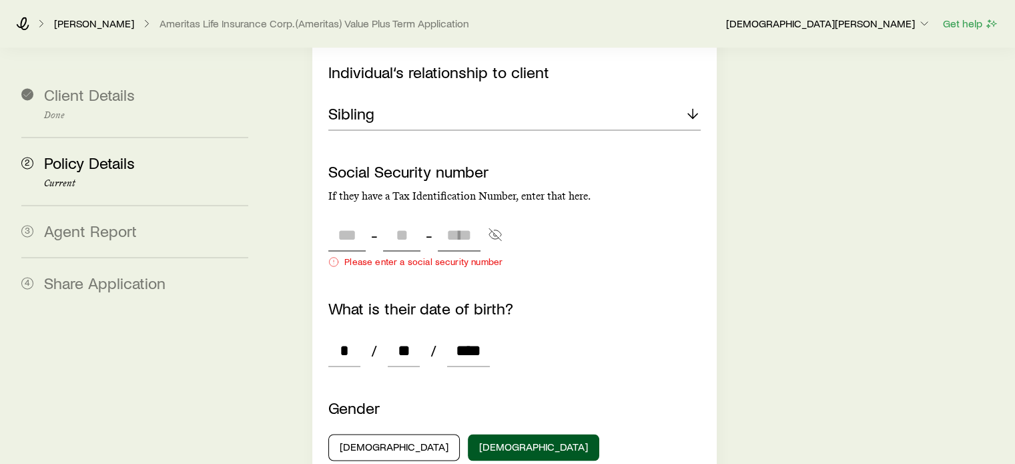
type input "***"
click at [334, 219] on input "tel" at bounding box center [346, 235] width 37 height 32
type input "***"
type input "**"
type input "****"
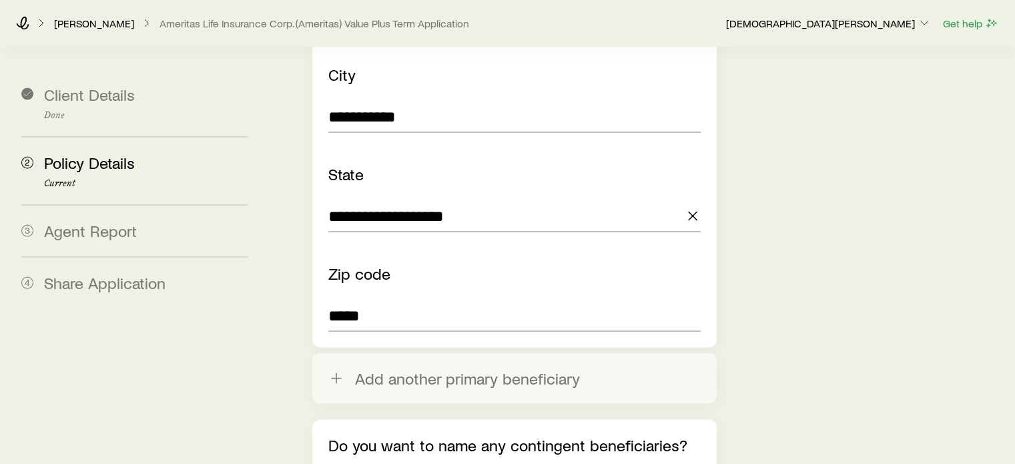
scroll to position [2806, 0]
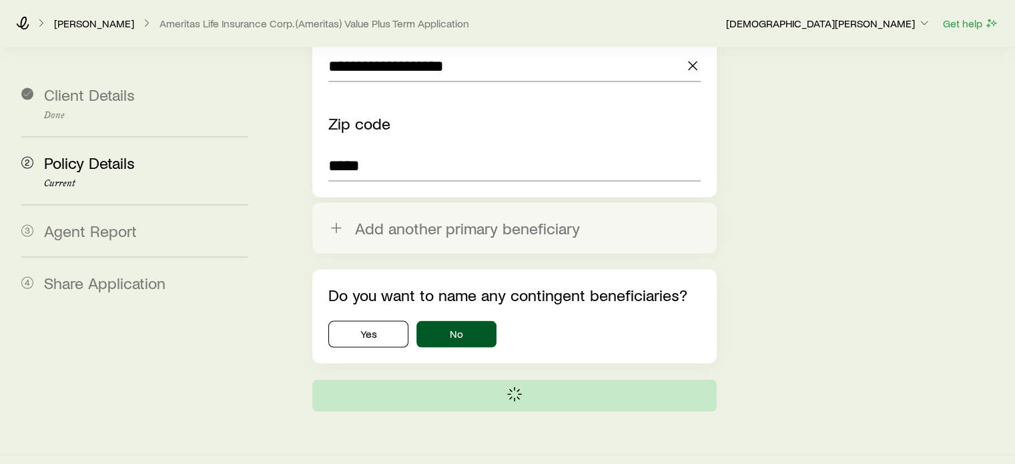
scroll to position [0, 0]
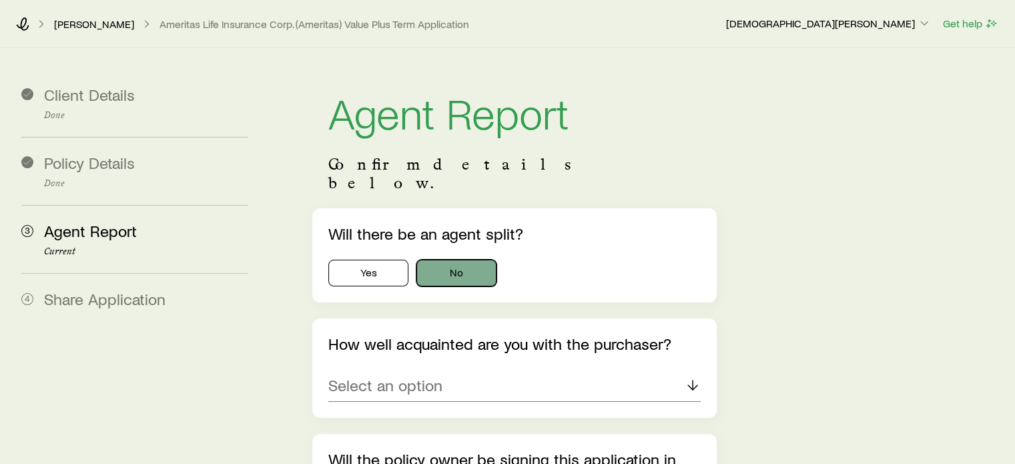
click at [453, 261] on button "No" at bounding box center [457, 273] width 80 height 27
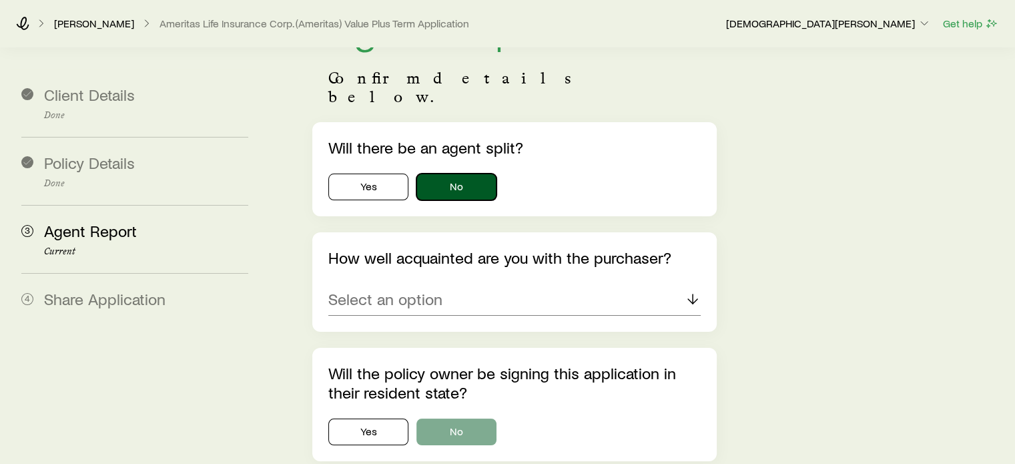
scroll to position [200, 0]
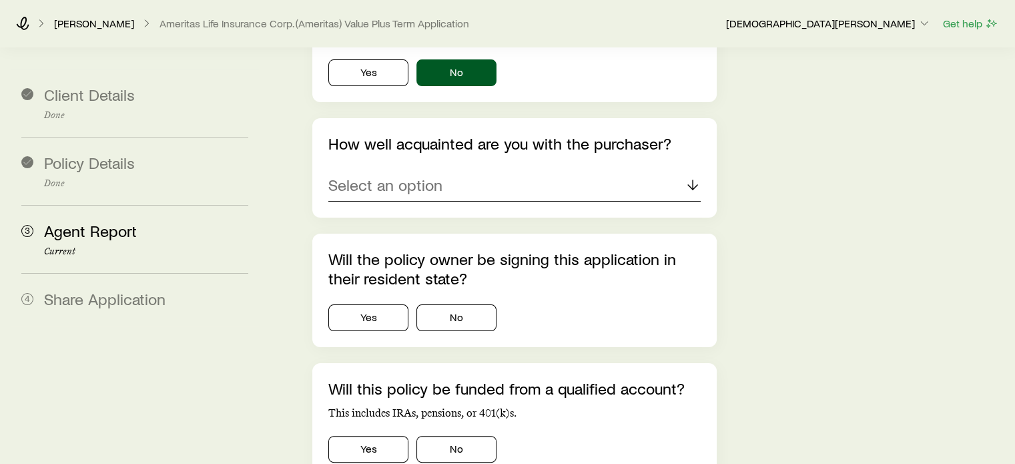
click at [411, 176] on p "Select an option" at bounding box center [385, 185] width 114 height 19
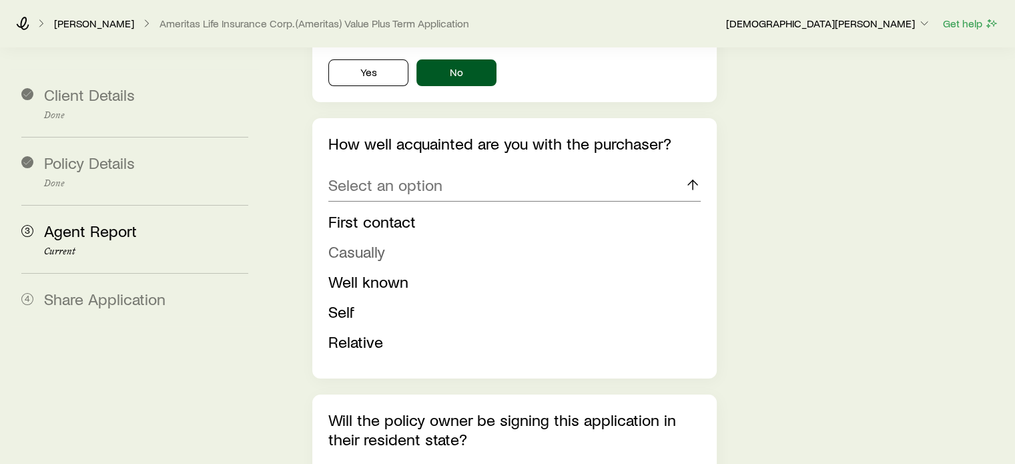
click at [377, 242] on span "Casually" at bounding box center [356, 251] width 57 height 19
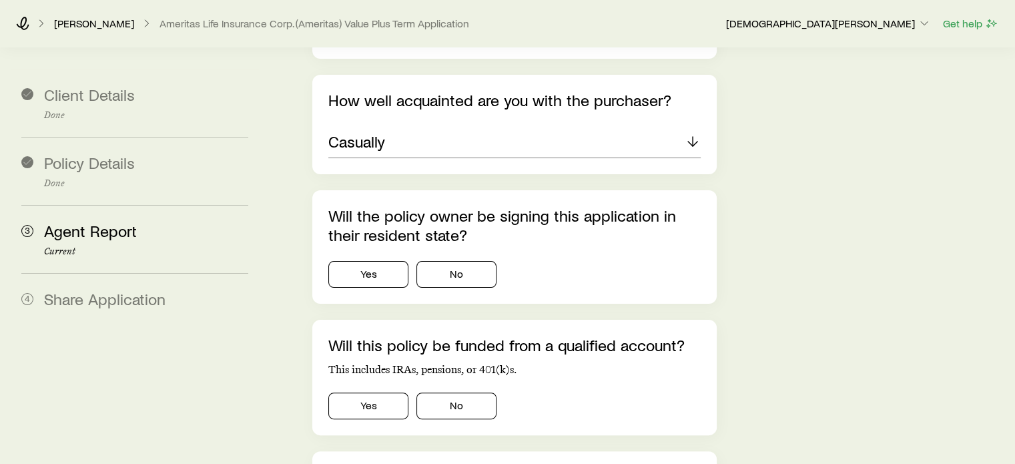
scroll to position [267, 0]
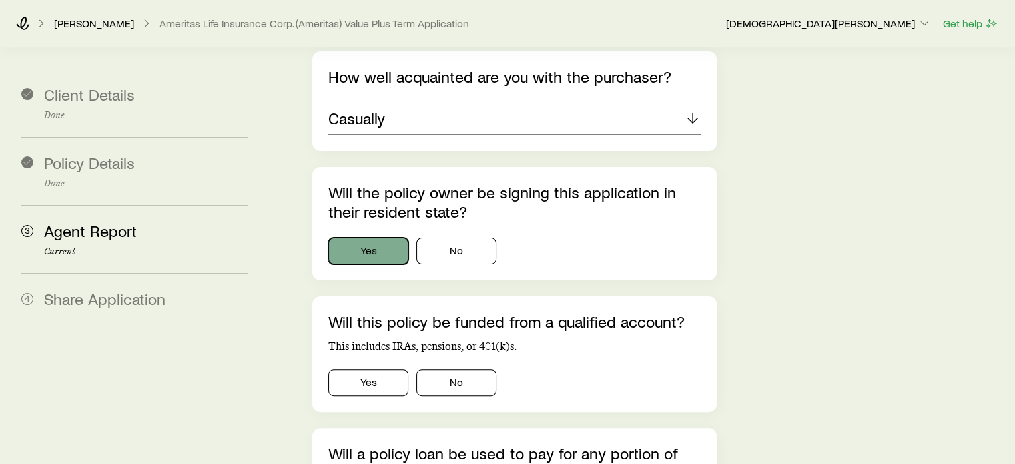
click at [380, 238] on button "Yes" at bounding box center [368, 251] width 80 height 27
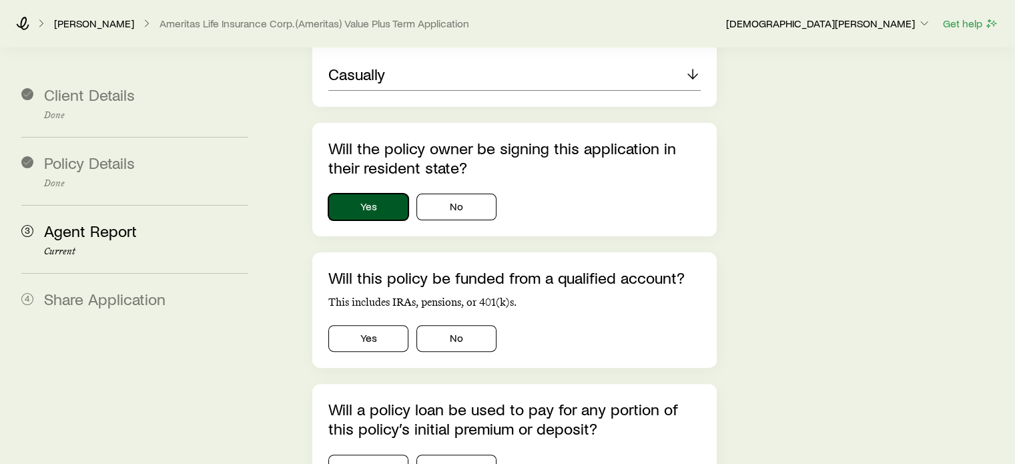
scroll to position [401, 0]
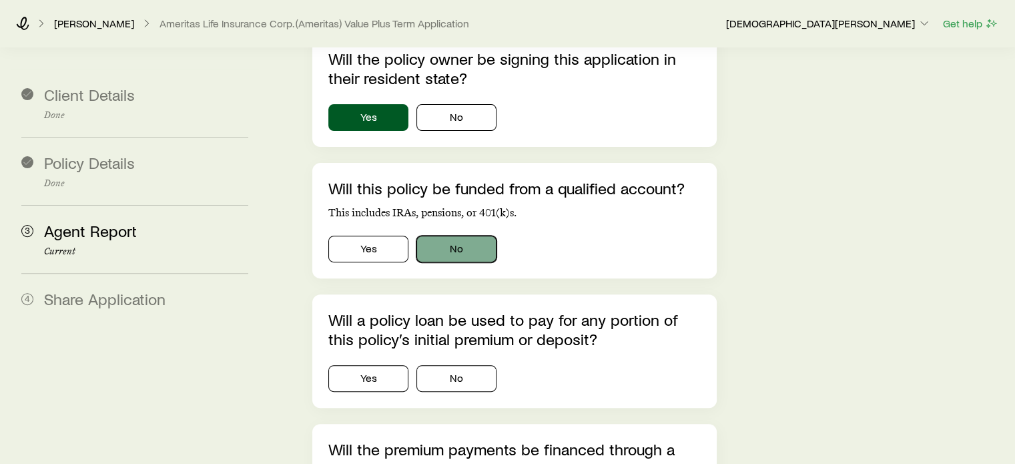
click at [462, 240] on button "No" at bounding box center [457, 249] width 80 height 27
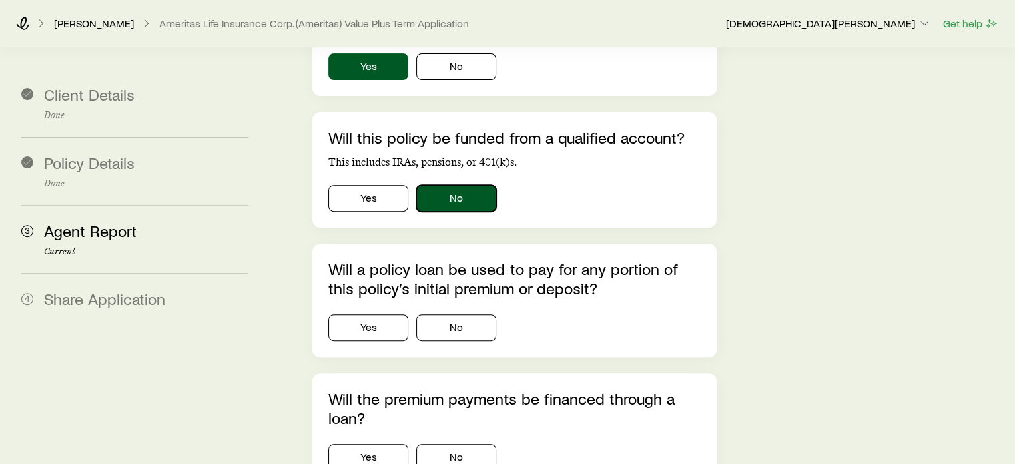
scroll to position [534, 0]
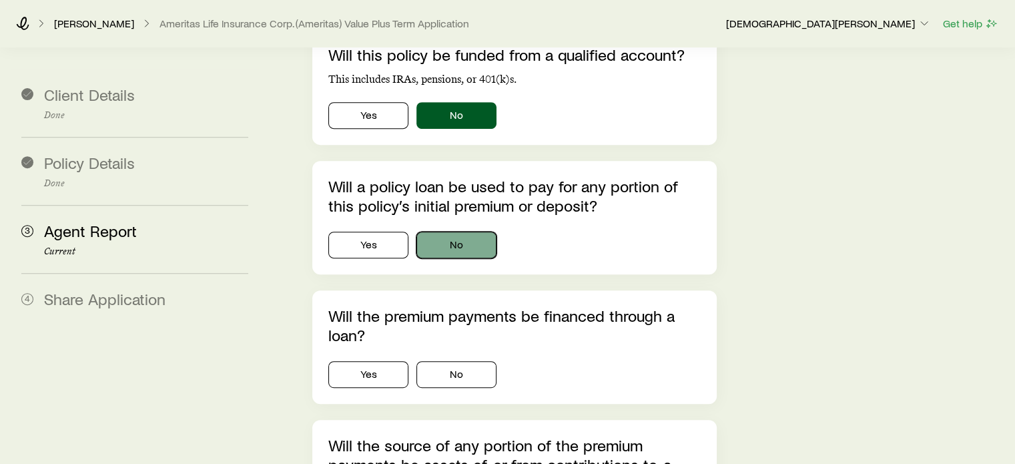
click at [467, 232] on button "No" at bounding box center [457, 245] width 80 height 27
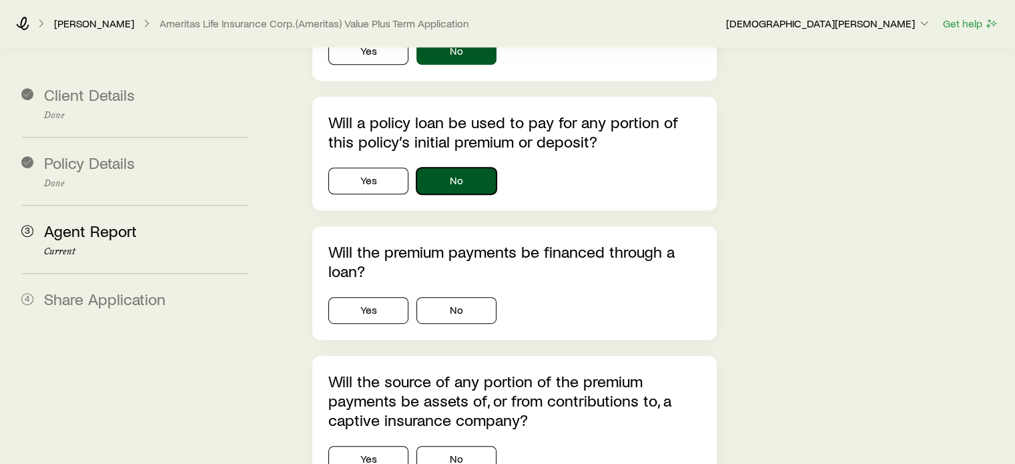
scroll to position [601, 0]
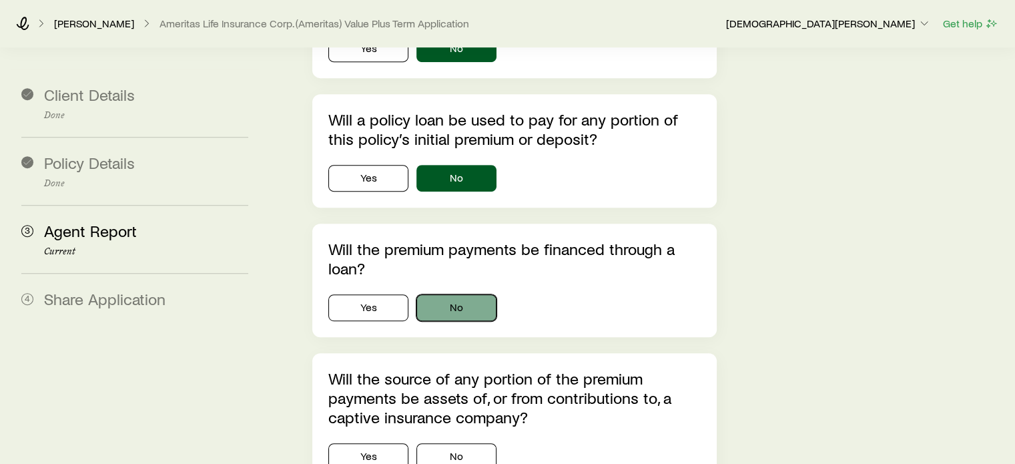
click at [479, 294] on button "No" at bounding box center [457, 307] width 80 height 27
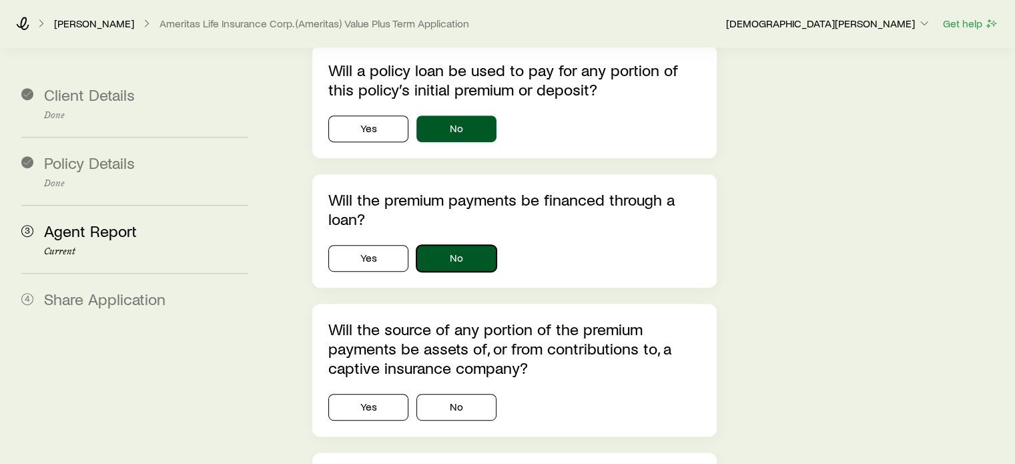
scroll to position [734, 0]
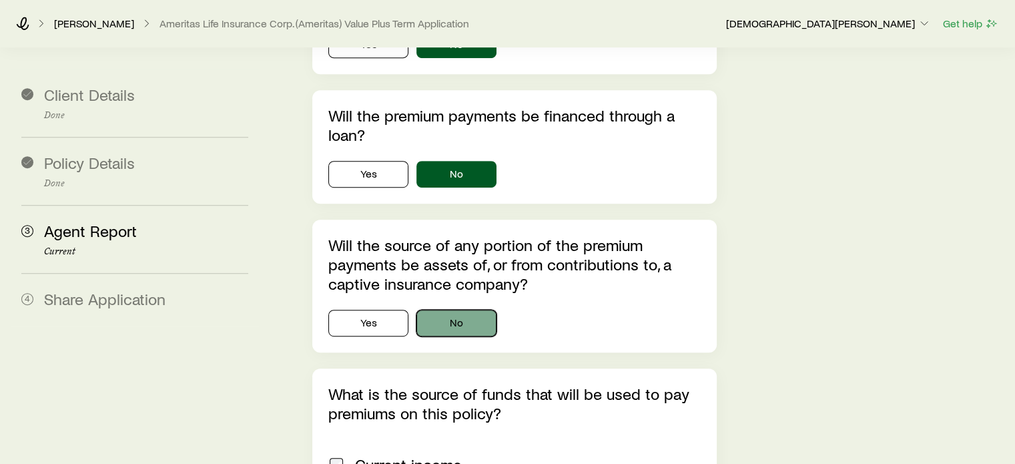
click at [477, 310] on button "No" at bounding box center [457, 323] width 80 height 27
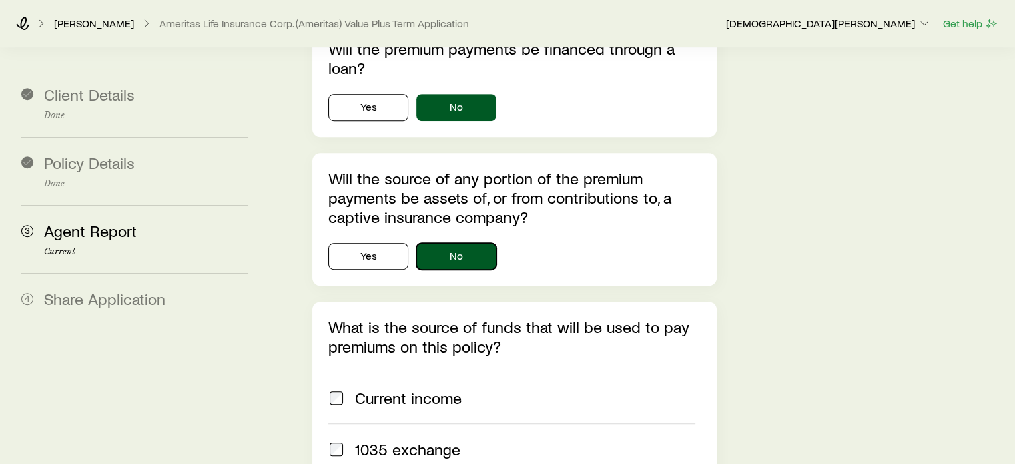
scroll to position [935, 0]
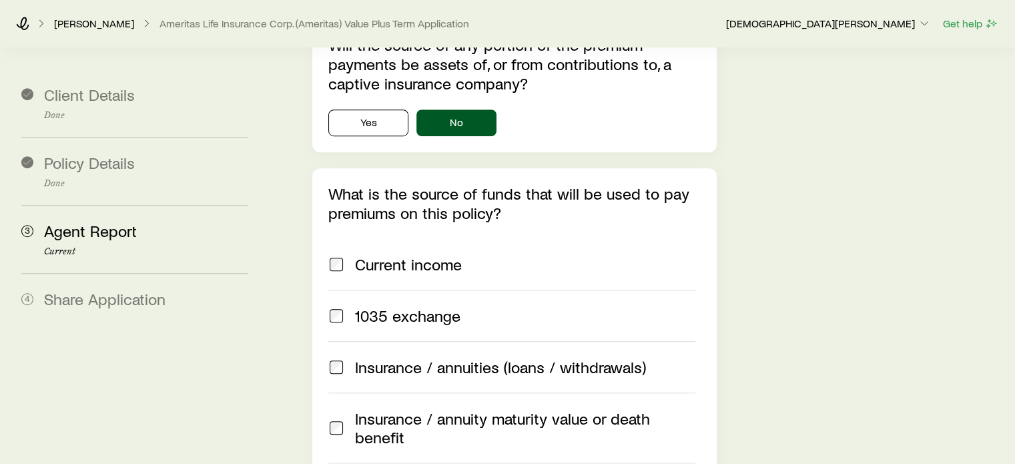
click at [344, 255] on span at bounding box center [336, 264] width 16 height 19
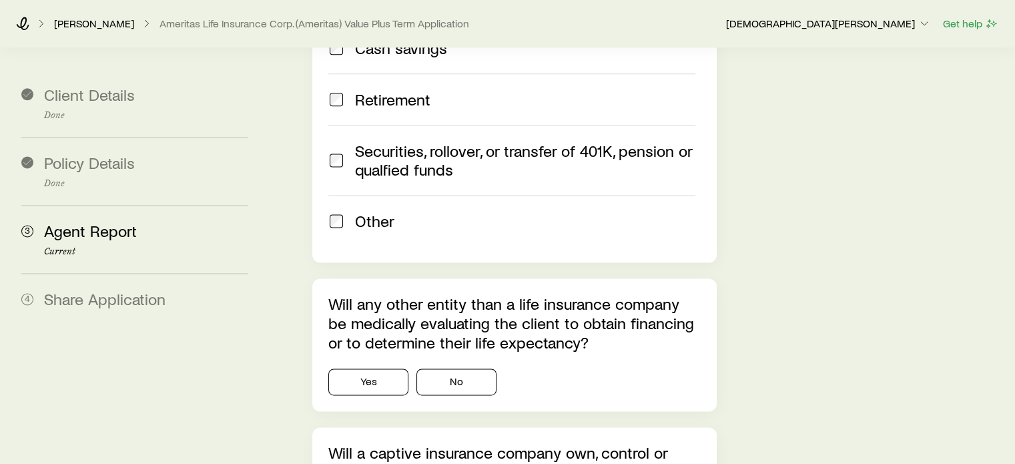
scroll to position [1869, 0]
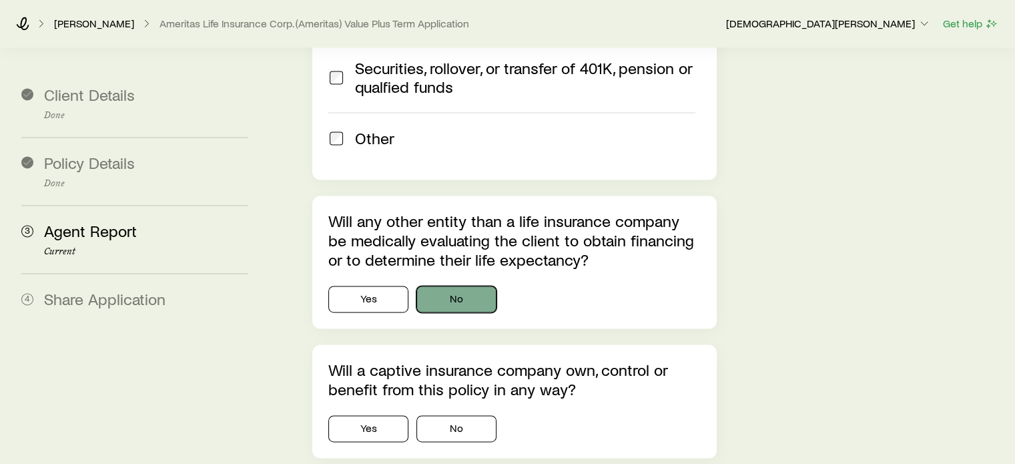
click at [455, 286] on button "No" at bounding box center [457, 299] width 80 height 27
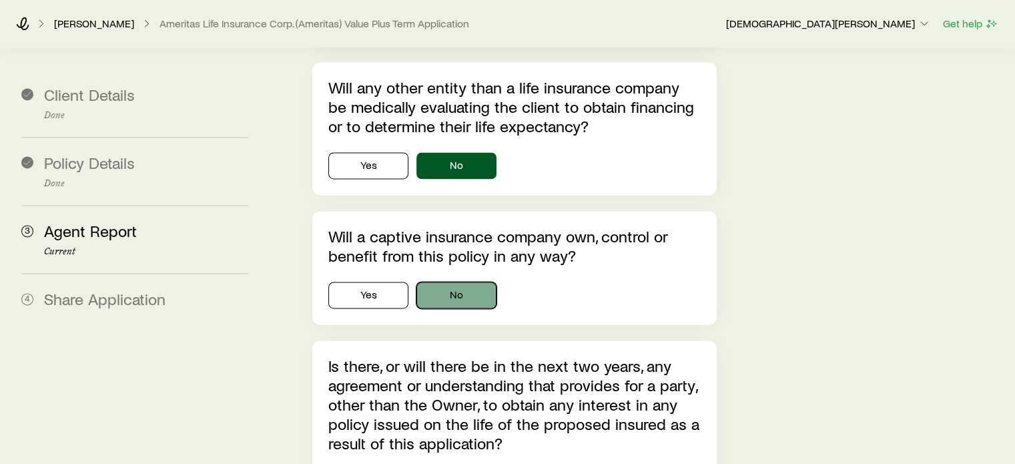
click at [465, 282] on button "No" at bounding box center [457, 295] width 80 height 27
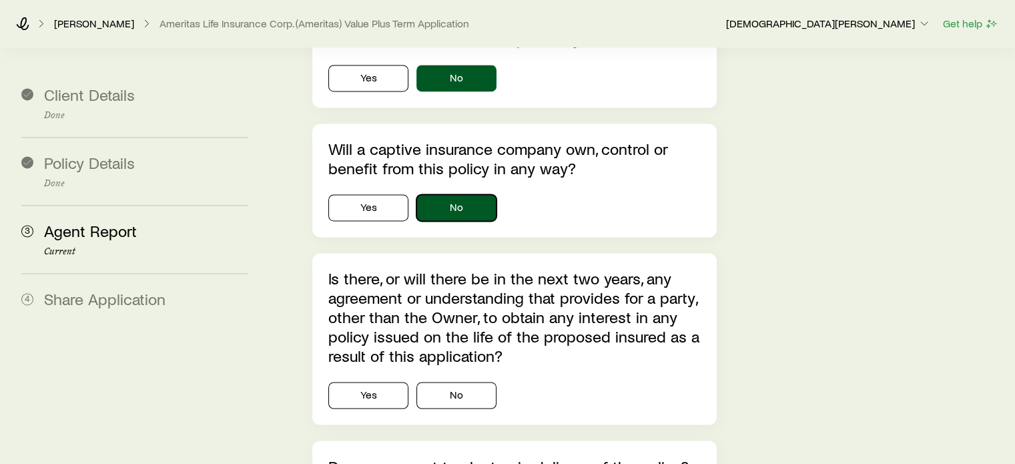
scroll to position [2203, 0]
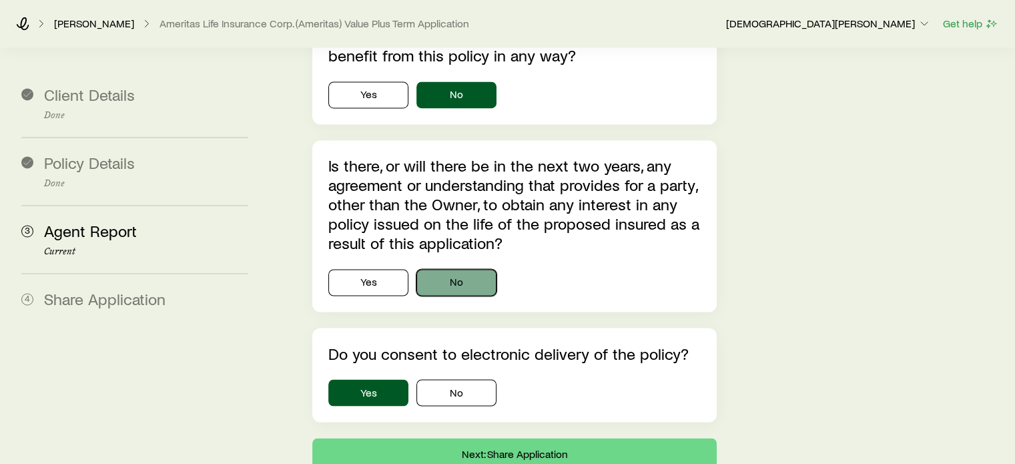
click at [467, 269] on button "No" at bounding box center [457, 282] width 80 height 27
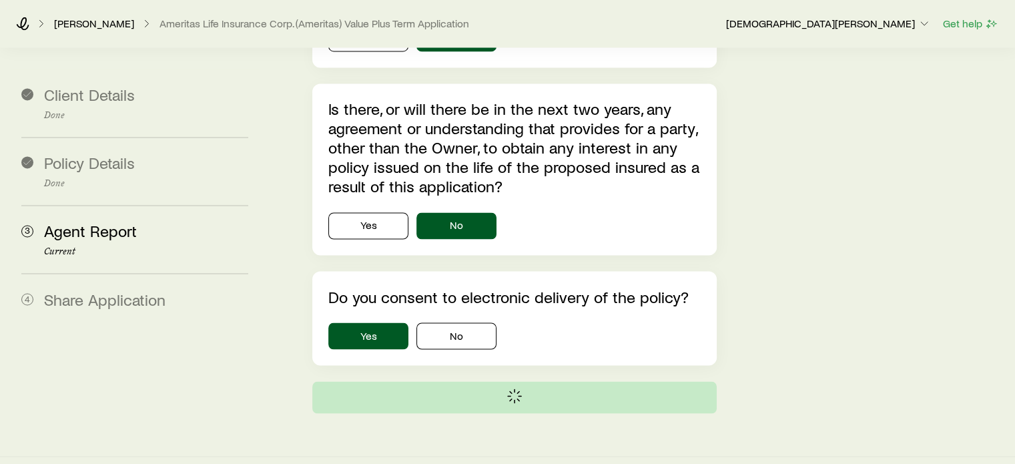
scroll to position [0, 0]
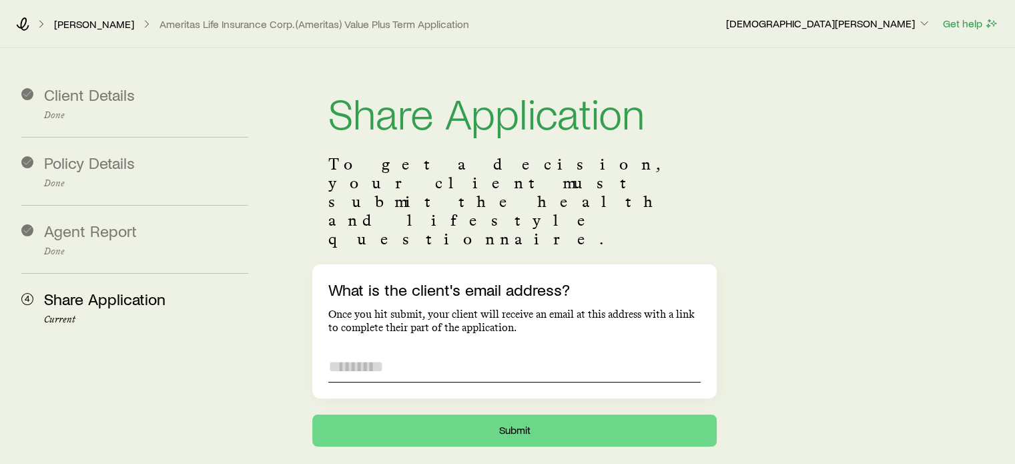
click at [403, 350] on input "What is the client's email address?" at bounding box center [514, 366] width 372 height 32
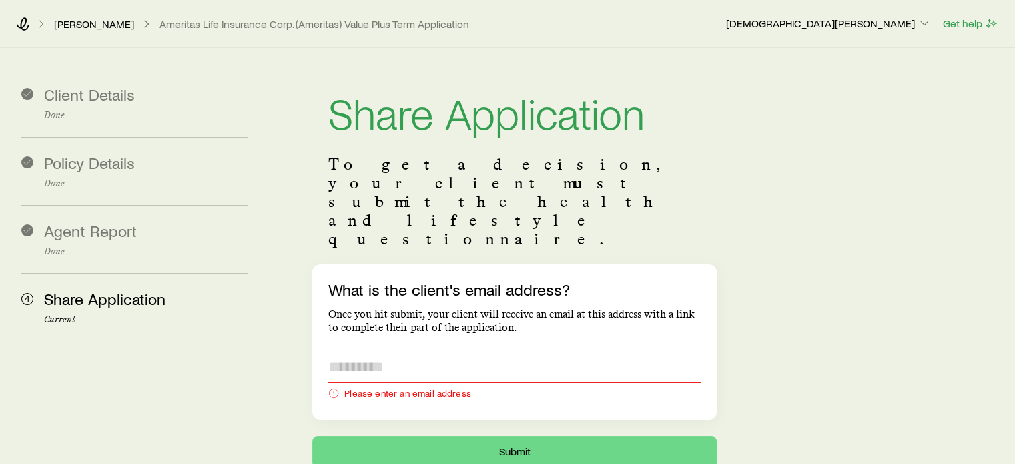
paste input "**********"
type input "**********"
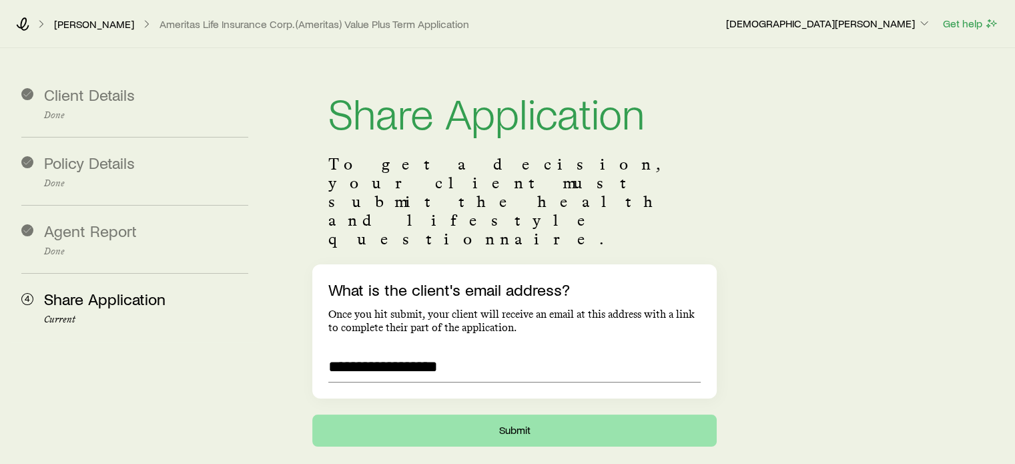
click at [507, 371] on main "**********" at bounding box center [507, 247] width 1015 height 399
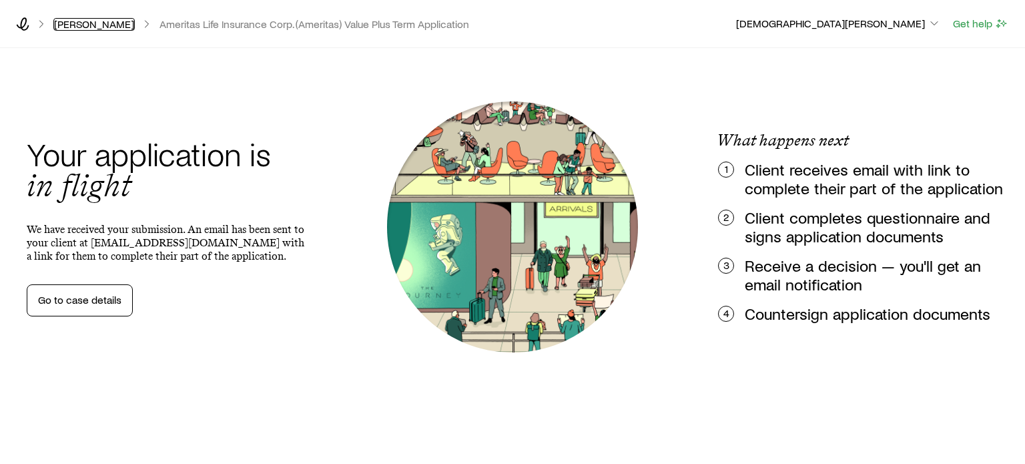
click at [89, 25] on link "[PERSON_NAME]" at bounding box center [93, 24] width 81 height 13
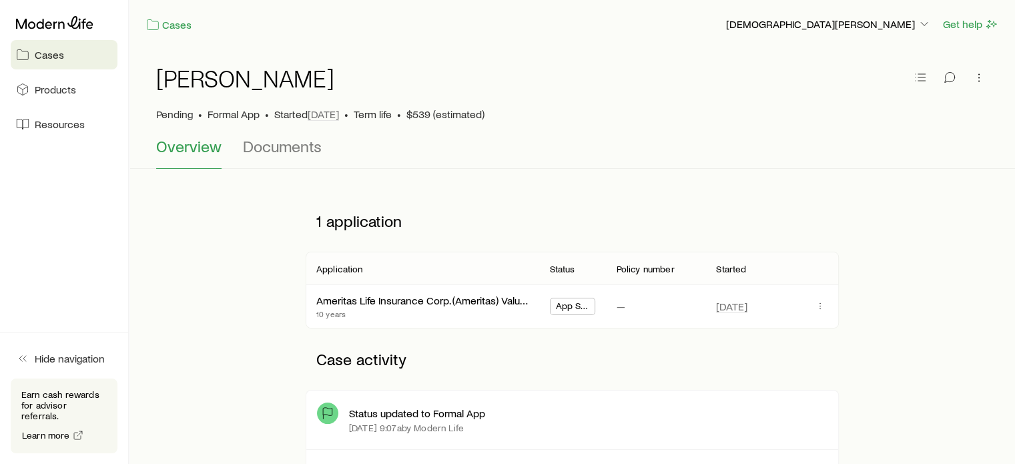
click at [564, 308] on span "App Submitted" at bounding box center [573, 307] width 34 height 14
click at [491, 298] on link "Ameritas Life Insurance Corp. (Ameritas) Value Plus Term" at bounding box center [445, 298] width 256 height 13
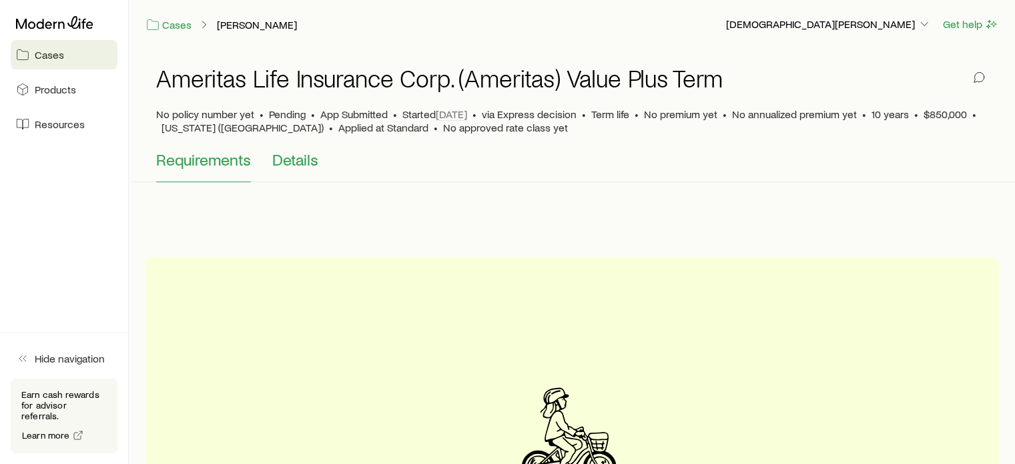
click at [300, 160] on span "Details" at bounding box center [295, 159] width 46 height 19
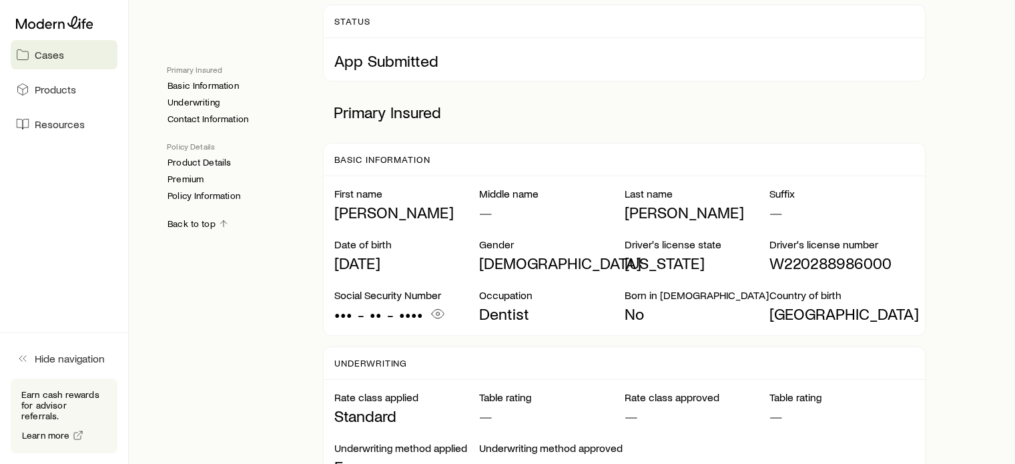
scroll to position [200, 0]
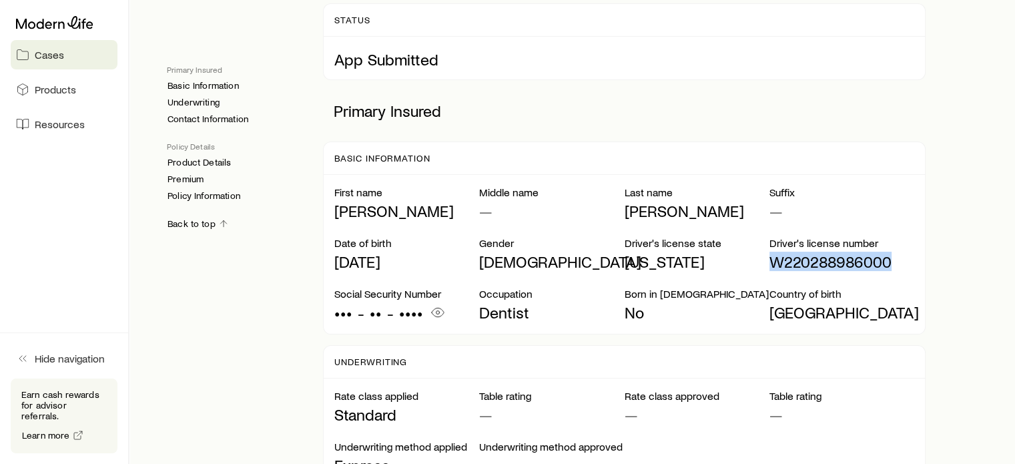
drag, startPoint x: 770, startPoint y: 260, endPoint x: 887, endPoint y: 256, distance: 117.5
click at [887, 256] on p "W220288986000" at bounding box center [842, 261] width 145 height 19
copy p "W220288986000"
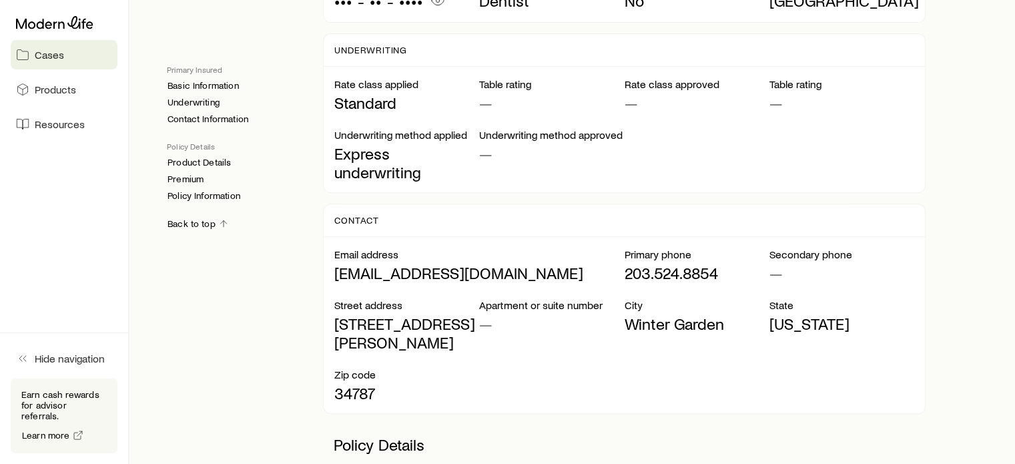
scroll to position [534, 0]
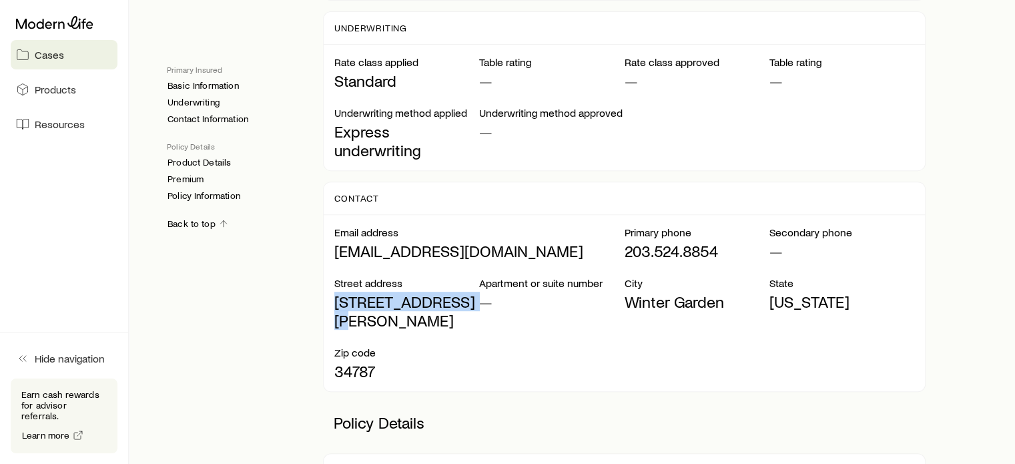
drag, startPoint x: 336, startPoint y: 284, endPoint x: 456, endPoint y: 285, distance: 119.5
click at [456, 292] on p "[STREET_ADDRESS][PERSON_NAME]" at bounding box center [406, 310] width 145 height 37
copy p "[STREET_ADDRESS][PERSON_NAME]"
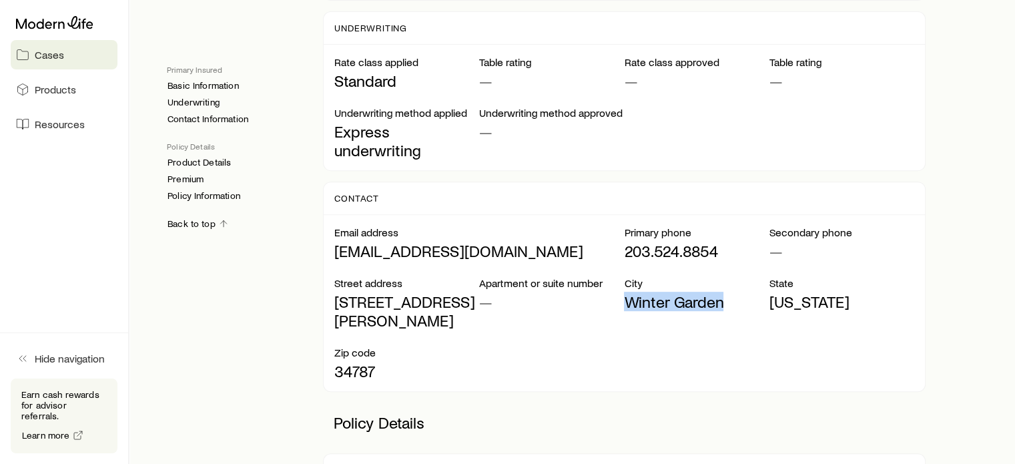
drag, startPoint x: 625, startPoint y: 277, endPoint x: 721, endPoint y: 280, distance: 96.2
click at [721, 292] on p "Winter Garden" at bounding box center [696, 301] width 145 height 19
copy p "Winter Garden"
drag, startPoint x: 335, startPoint y: 330, endPoint x: 381, endPoint y: 332, distance: 46.1
click at [400, 362] on p "34787" at bounding box center [406, 371] width 145 height 19
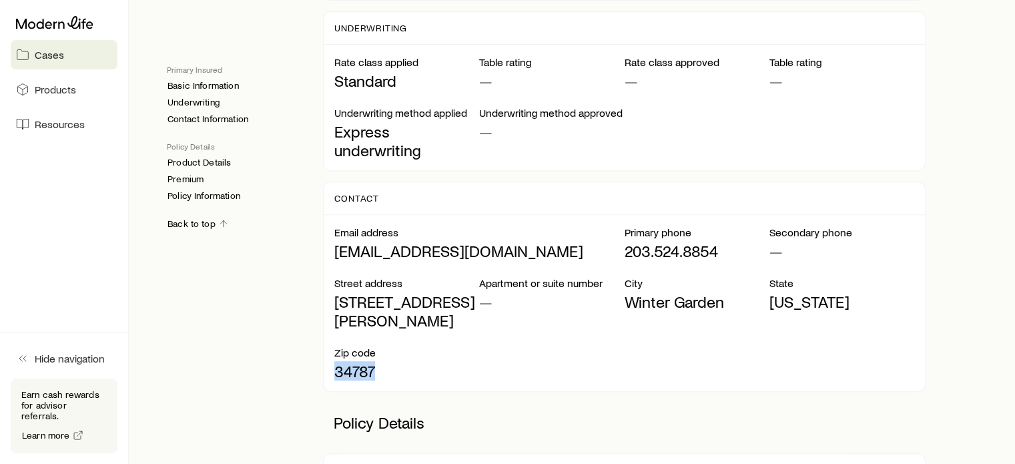
copy p "34787"
drag, startPoint x: 481, startPoint y: 230, endPoint x: 330, endPoint y: 234, distance: 150.9
click at [330, 234] on div "Email address [EMAIL_ADDRESS][DOMAIN_NAME] Primary phone [PHONE_NUMBER] Seconda…" at bounding box center [624, 303] width 601 height 176
copy p "[EMAIL_ADDRESS][DOMAIN_NAME]"
